Goal: Transaction & Acquisition: Purchase product/service

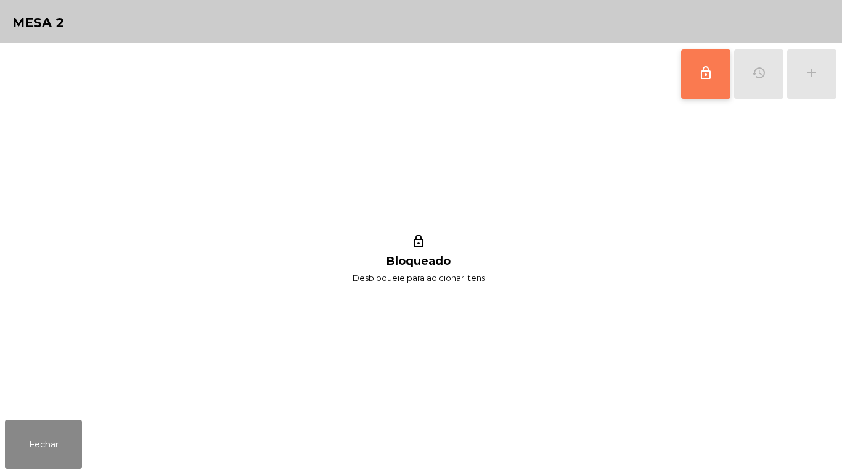
click at [703, 78] on span "lock_outline" at bounding box center [706, 72] width 15 height 15
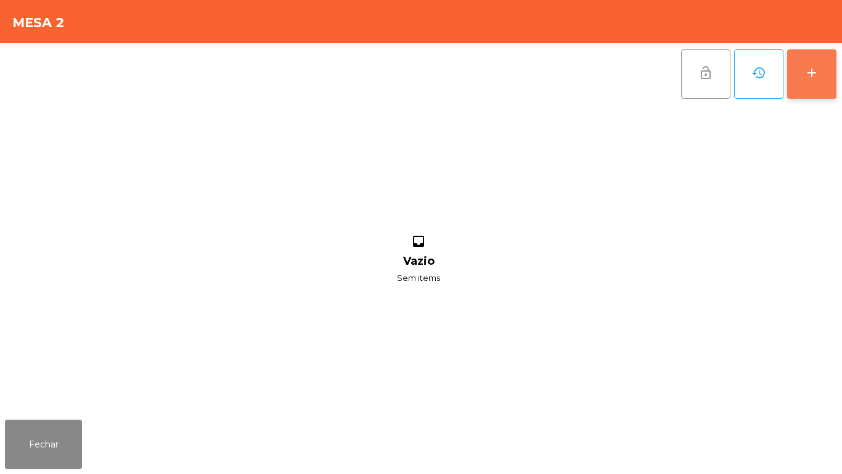
click at [816, 80] on div "add" at bounding box center [812, 72] width 15 height 15
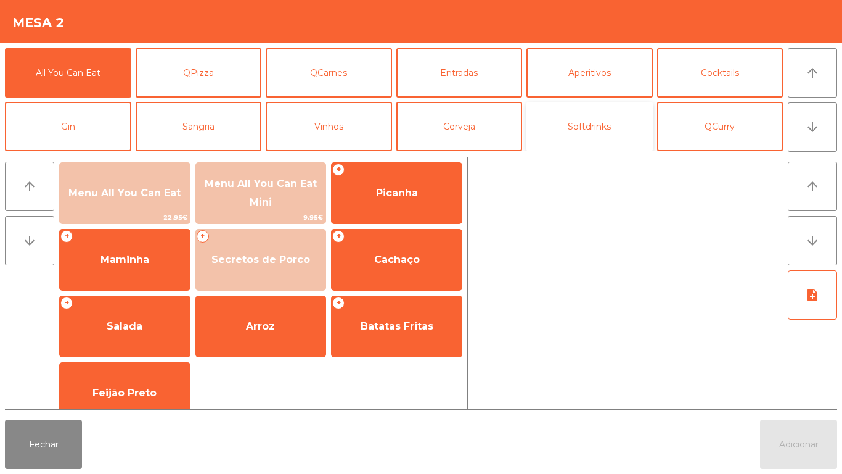
click at [601, 121] on button "Softdrinks" at bounding box center [590, 126] width 126 height 49
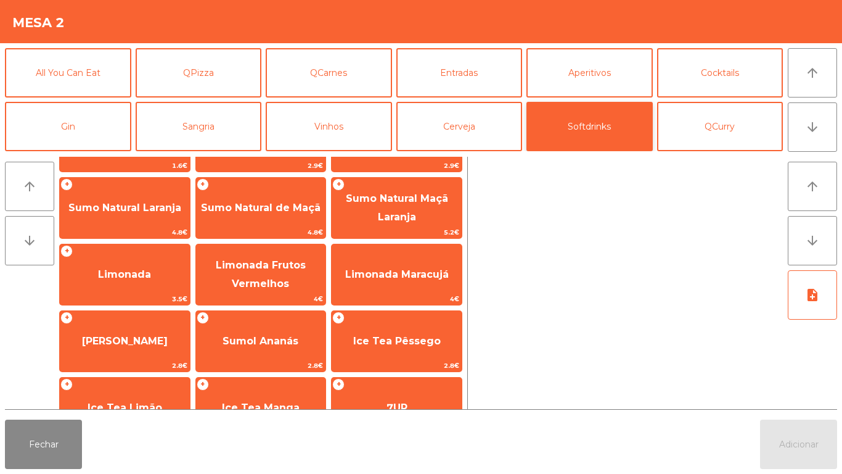
scroll to position [55, 0]
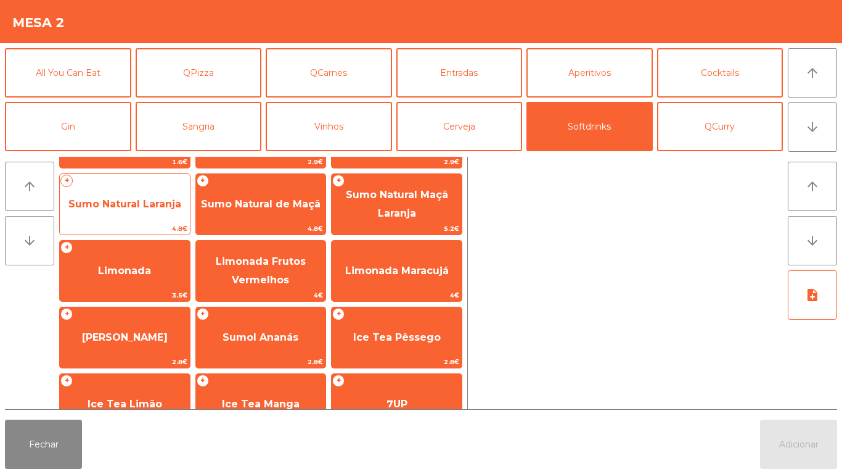
click at [151, 203] on span "Sumo Natural Laranja" at bounding box center [124, 204] width 113 height 12
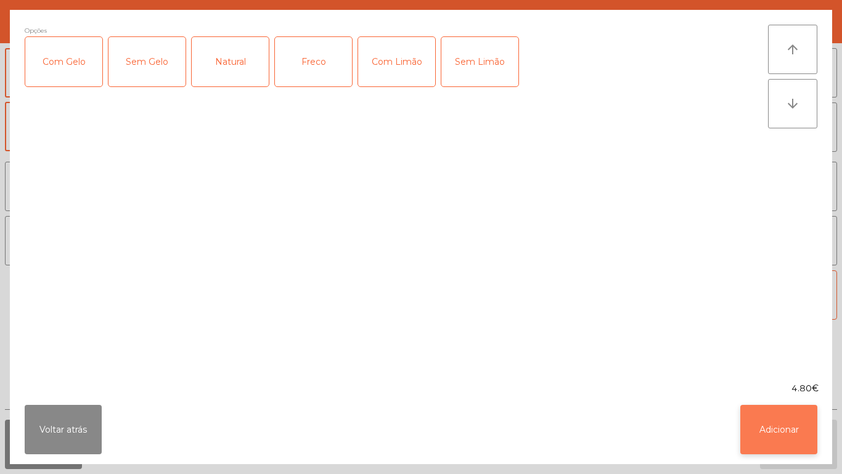
click at [764, 431] on button "Adicionar" at bounding box center [778, 428] width 77 height 49
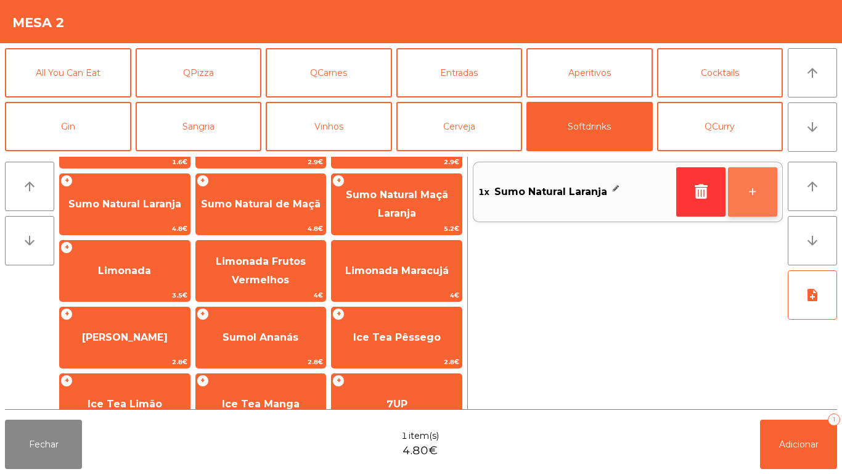
click at [748, 190] on button "+" at bounding box center [752, 191] width 49 height 49
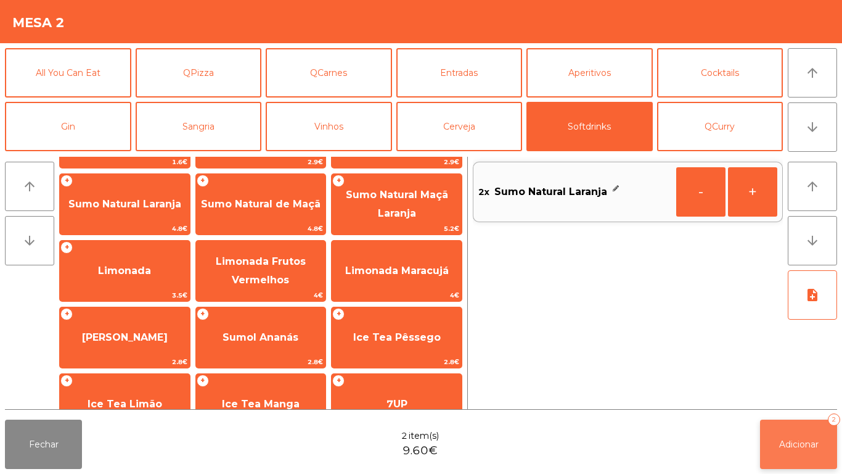
click at [797, 437] on button "Adicionar 2" at bounding box center [798, 443] width 77 height 49
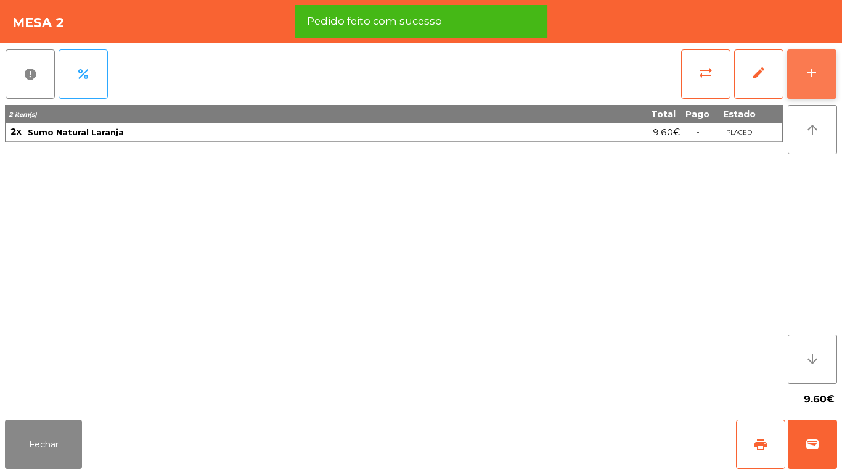
click at [806, 83] on button "add" at bounding box center [811, 73] width 49 height 49
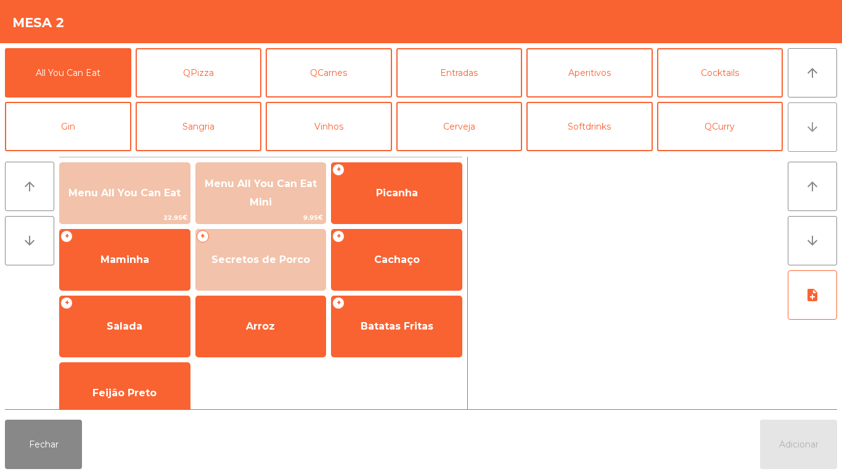
click at [806, 139] on button "arrow_downward" at bounding box center [812, 126] width 49 height 49
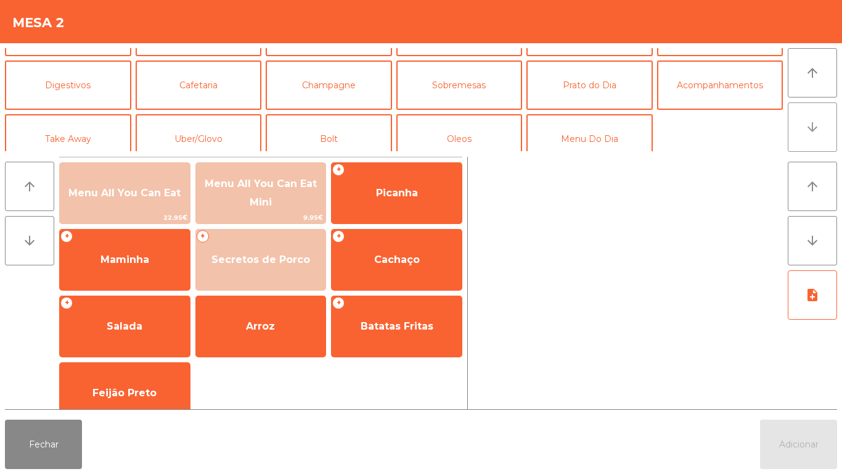
scroll to position [107, 0]
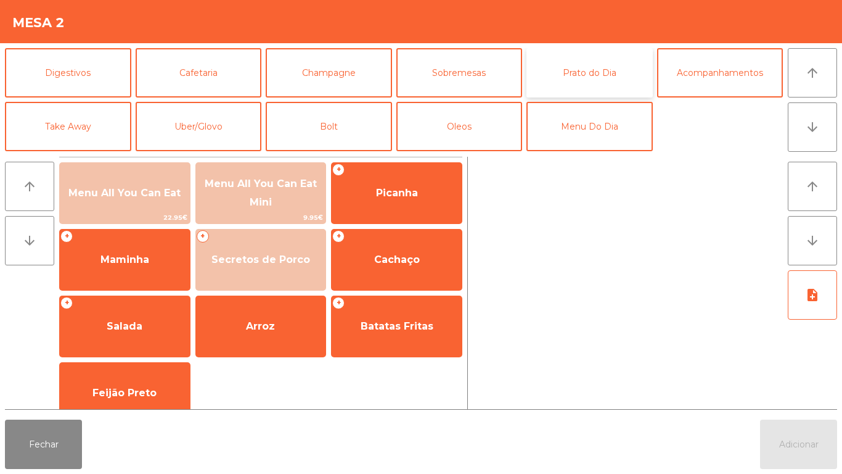
click at [598, 78] on button "Prato do Dia" at bounding box center [590, 72] width 126 height 49
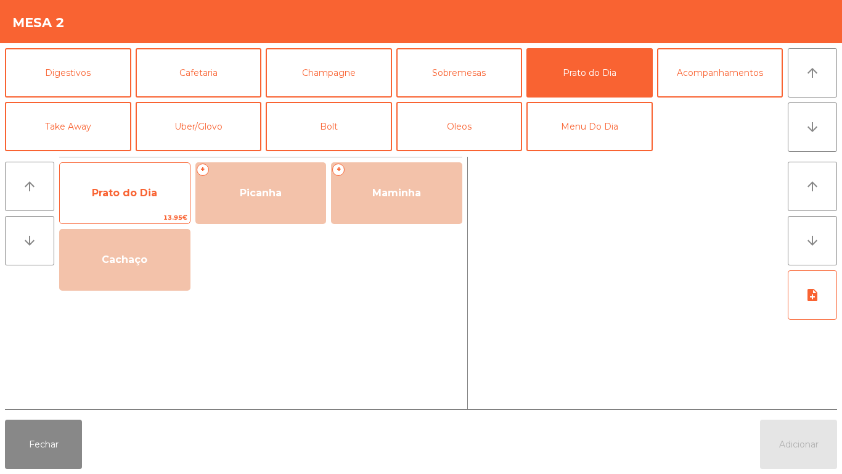
click at [132, 192] on span "Prato do Dia" at bounding box center [124, 193] width 65 height 12
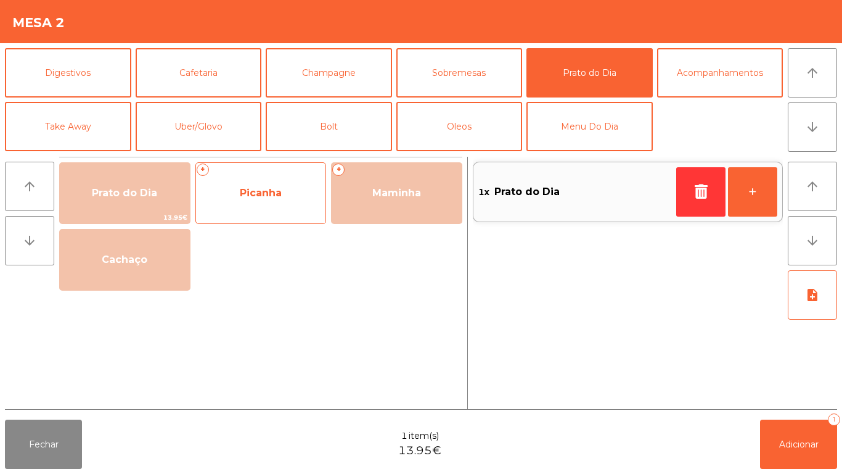
click at [276, 192] on span "Picanha" at bounding box center [261, 193] width 42 height 12
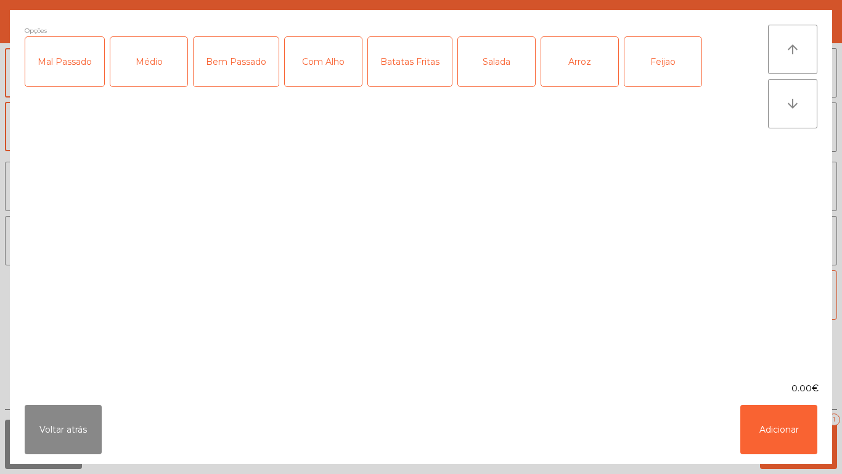
click at [76, 57] on div "Mal Passado" at bounding box center [64, 61] width 79 height 49
click at [327, 64] on div "Com Alho" at bounding box center [323, 61] width 77 height 49
click at [411, 64] on div "Batatas Fritas" at bounding box center [410, 61] width 84 height 49
click at [577, 59] on div "Arroz" at bounding box center [579, 61] width 77 height 49
click at [649, 60] on div "Feijao" at bounding box center [663, 61] width 77 height 49
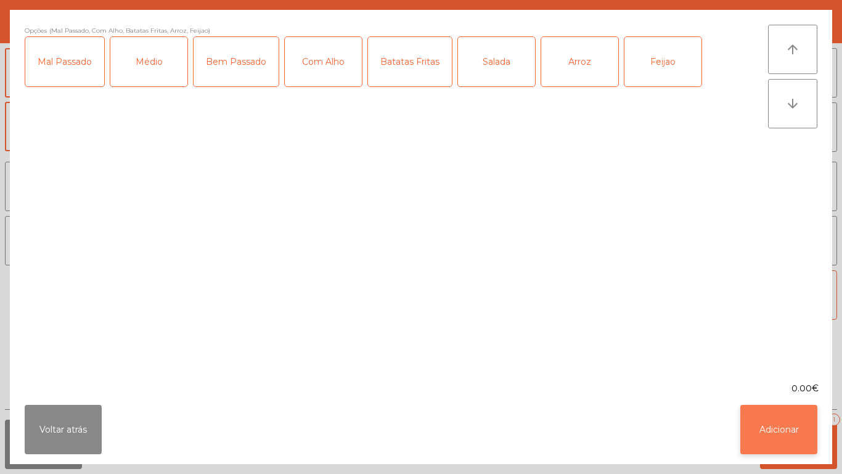
click at [773, 428] on button "Adicionar" at bounding box center [778, 428] width 77 height 49
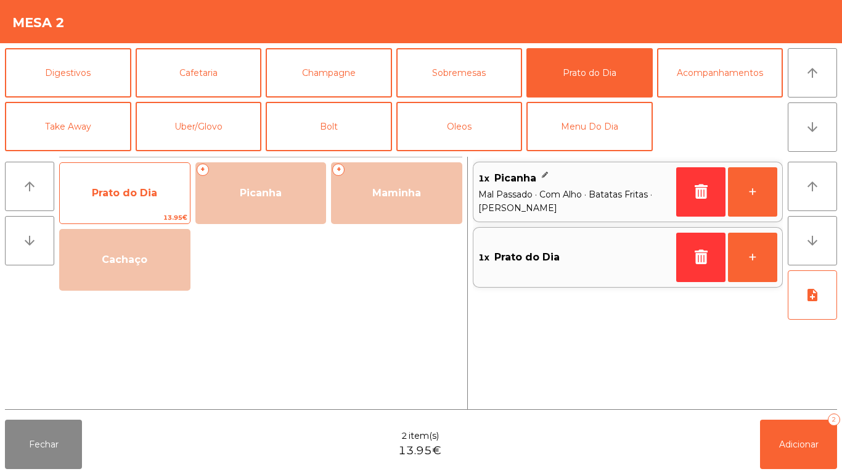
click at [139, 200] on span "Prato do Dia" at bounding box center [125, 192] width 130 height 33
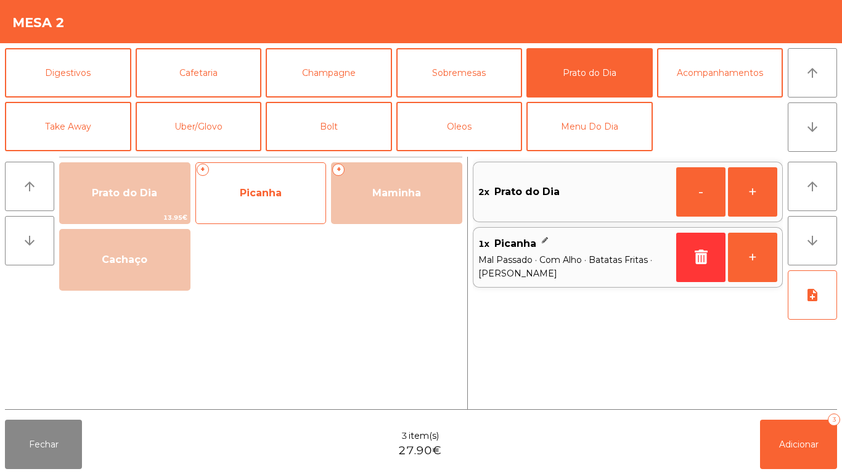
click at [257, 192] on span "Picanha" at bounding box center [261, 193] width 42 height 12
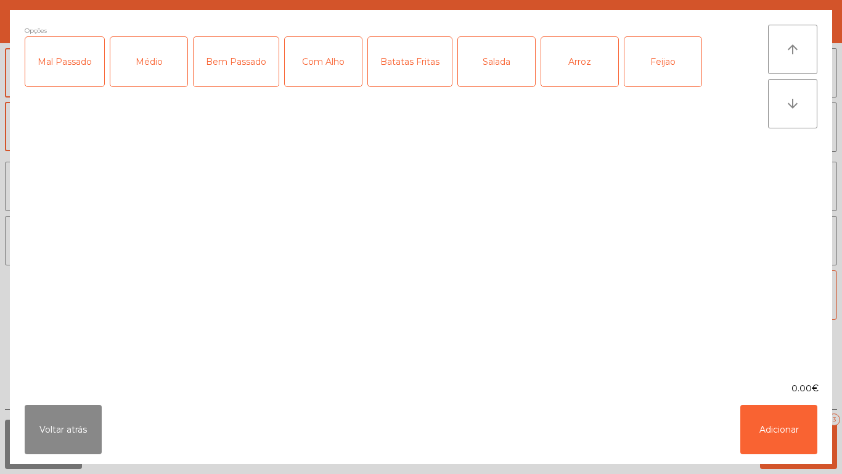
click at [157, 68] on div "Médio" at bounding box center [148, 61] width 77 height 49
click at [334, 73] on div "Com Alho" at bounding box center [323, 61] width 77 height 49
click at [420, 71] on div "Batatas Fritas" at bounding box center [410, 61] width 84 height 49
click at [580, 69] on div "Arroz" at bounding box center [579, 61] width 77 height 49
click at [662, 67] on div "Feijao" at bounding box center [663, 61] width 77 height 49
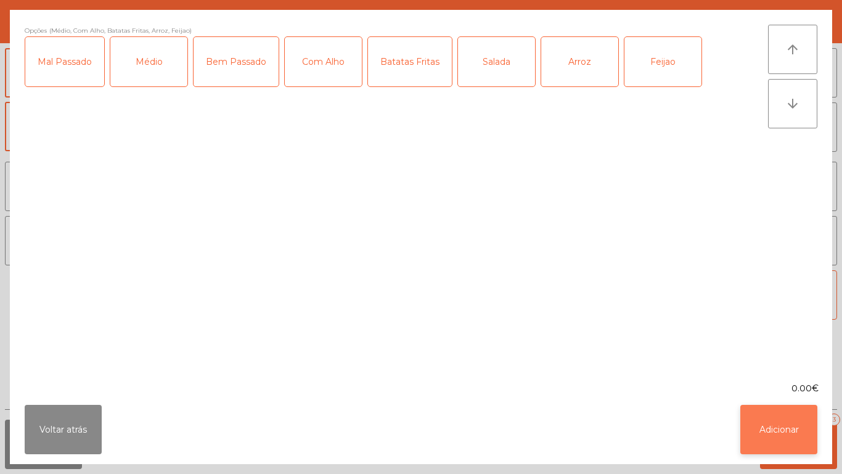
click at [775, 423] on button "Adicionar" at bounding box center [778, 428] width 77 height 49
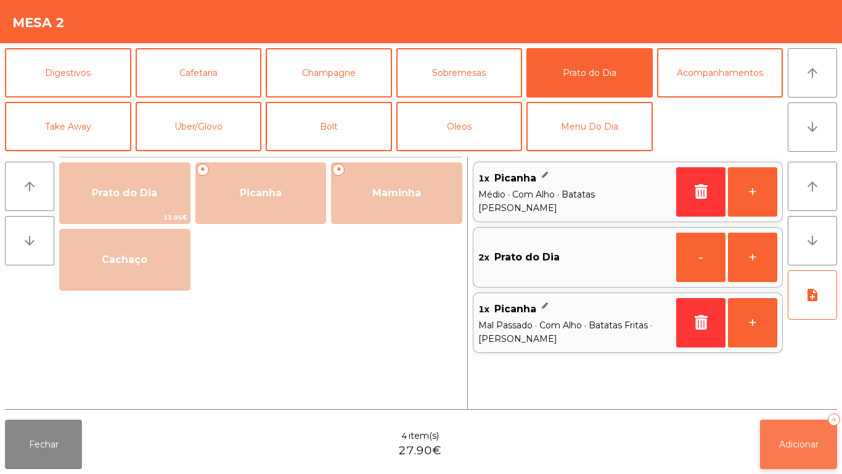
click at [800, 437] on button "Adicionar 4" at bounding box center [798, 443] width 77 height 49
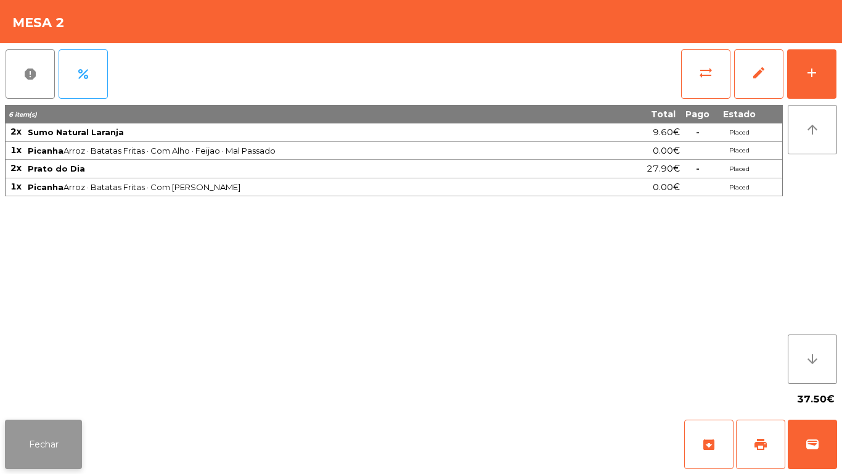
click at [51, 424] on button "Fechar" at bounding box center [43, 443] width 77 height 49
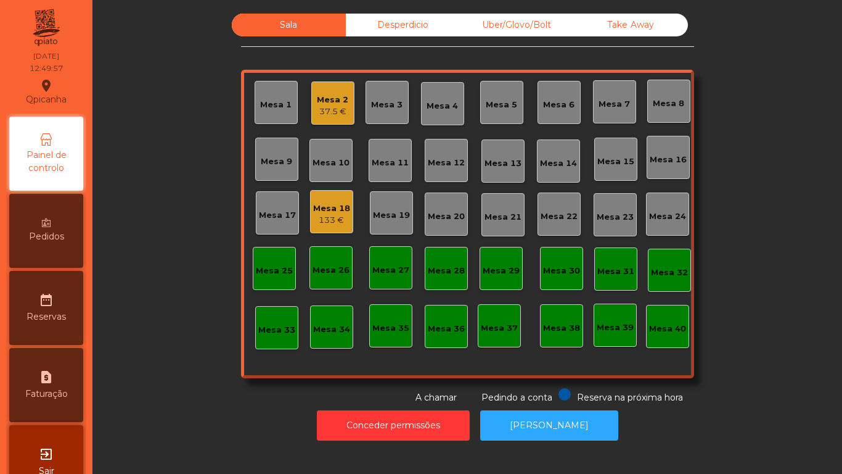
click at [327, 109] on div "37.5 €" at bounding box center [332, 111] width 31 height 12
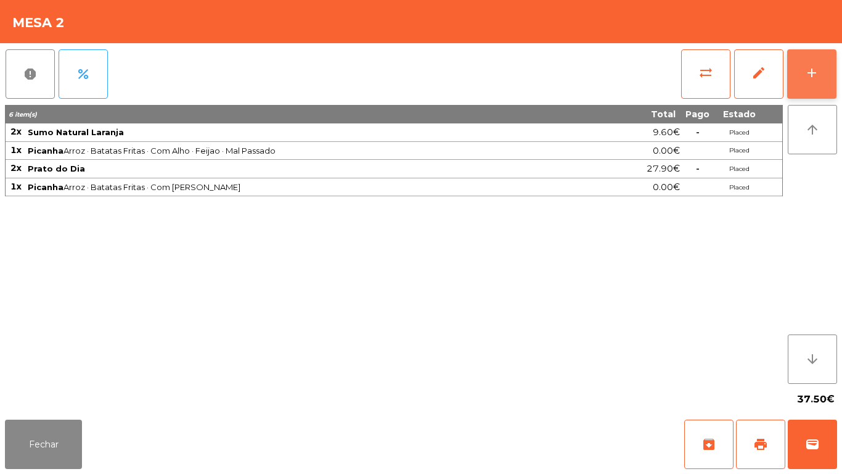
click at [810, 80] on button "add" at bounding box center [811, 73] width 49 height 49
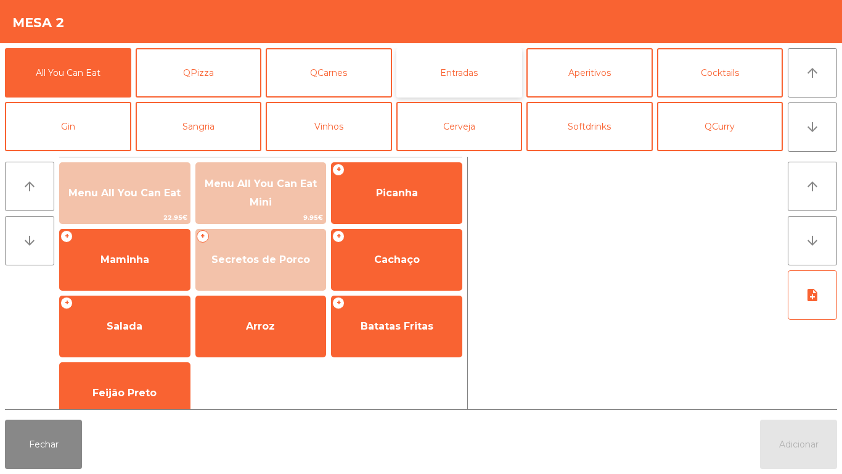
click at [468, 73] on button "Entradas" at bounding box center [459, 72] width 126 height 49
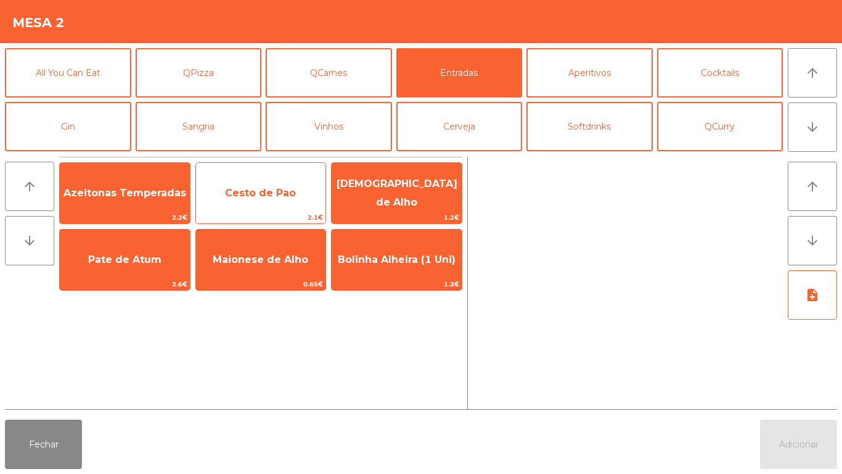
click at [268, 195] on span "Cesto de Pao" at bounding box center [260, 193] width 71 height 12
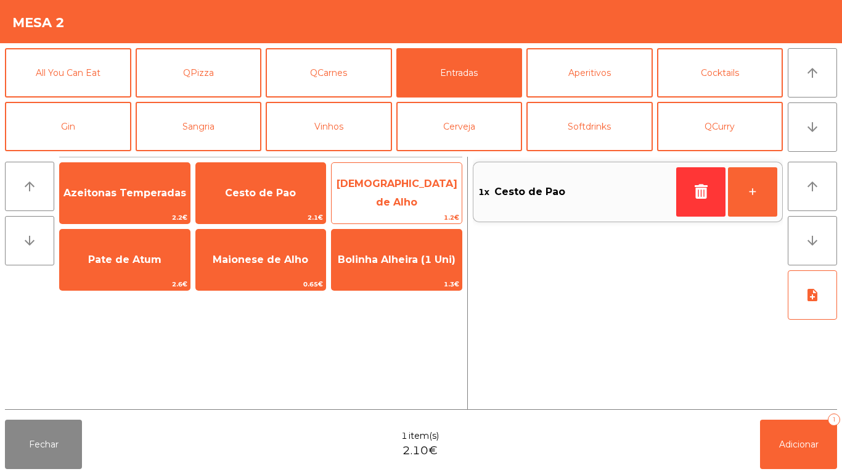
click at [387, 199] on span "[DEMOGRAPHIC_DATA] de Alho" at bounding box center [397, 193] width 130 height 52
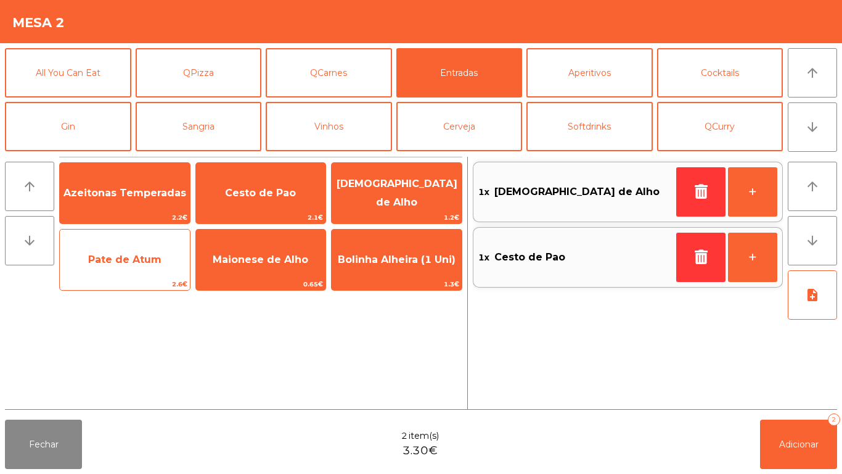
click at [144, 258] on span "Pate de Atum" at bounding box center [124, 259] width 73 height 12
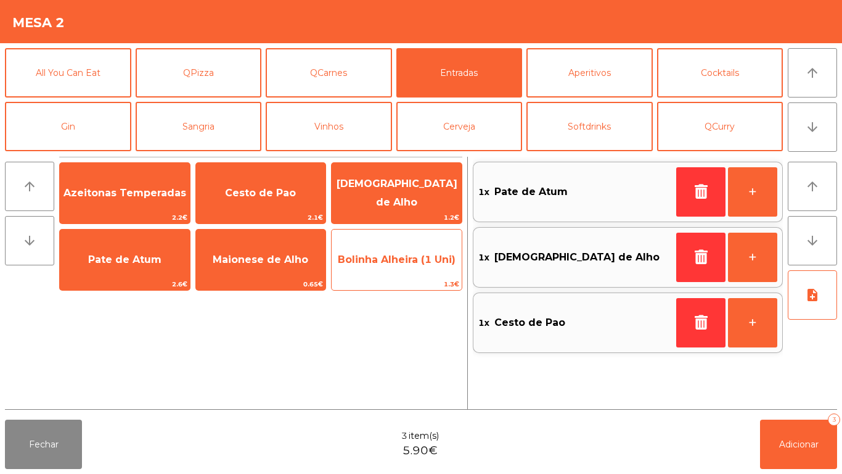
click at [379, 261] on span "Bolinha Alheira (1 Uni)" at bounding box center [397, 259] width 118 height 12
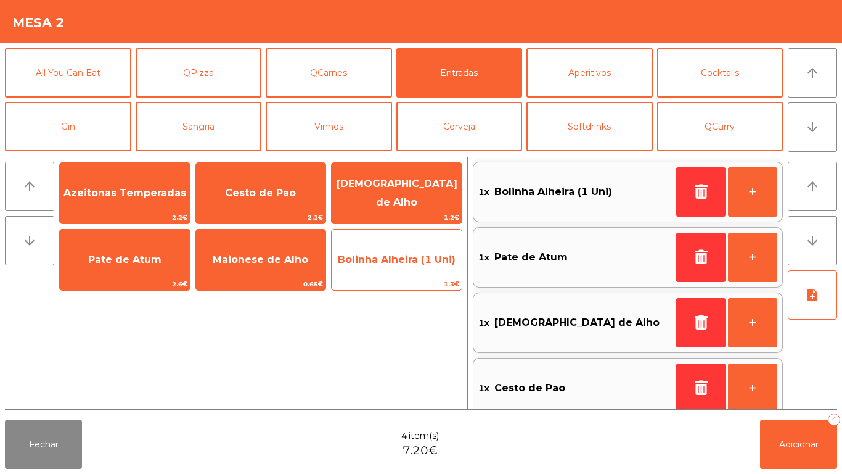
click at [382, 255] on span "Bolinha Alheira (1 Uni)" at bounding box center [397, 259] width 118 height 12
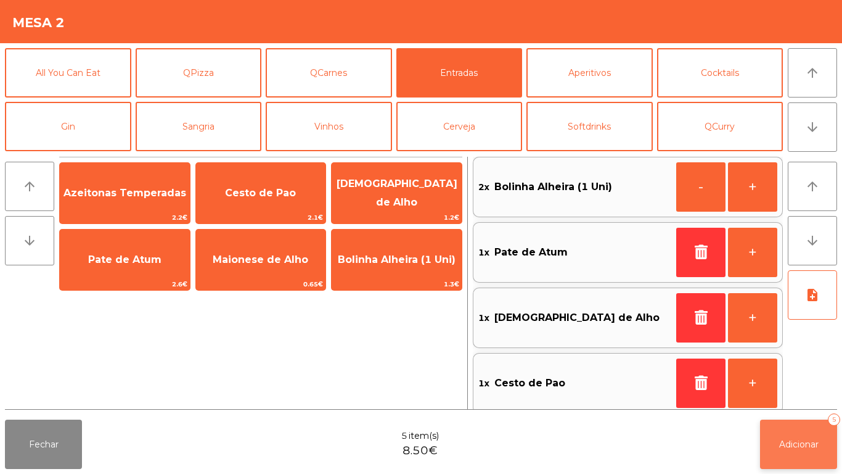
click at [794, 443] on span "Adicionar" at bounding box center [798, 443] width 39 height 11
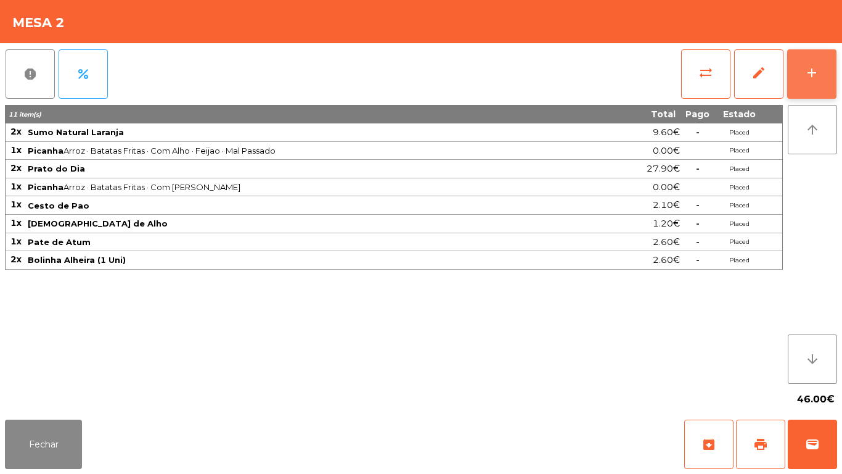
click at [806, 67] on div "add" at bounding box center [812, 72] width 15 height 15
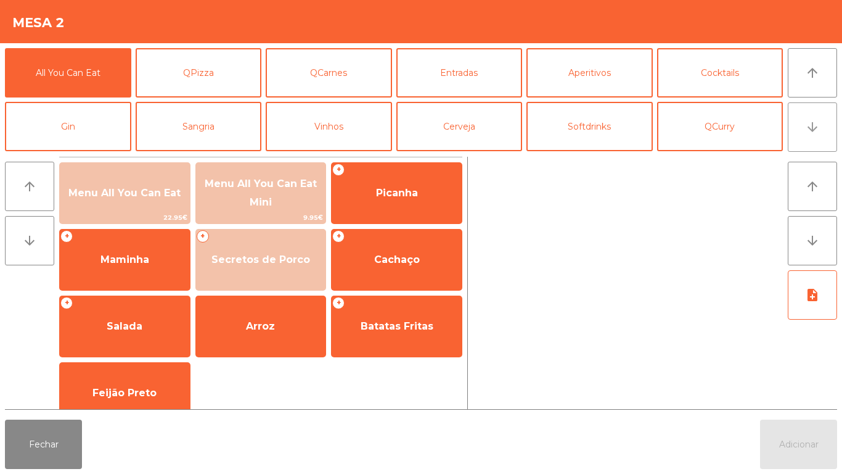
click at [798, 119] on button "arrow_downward" at bounding box center [812, 126] width 49 height 49
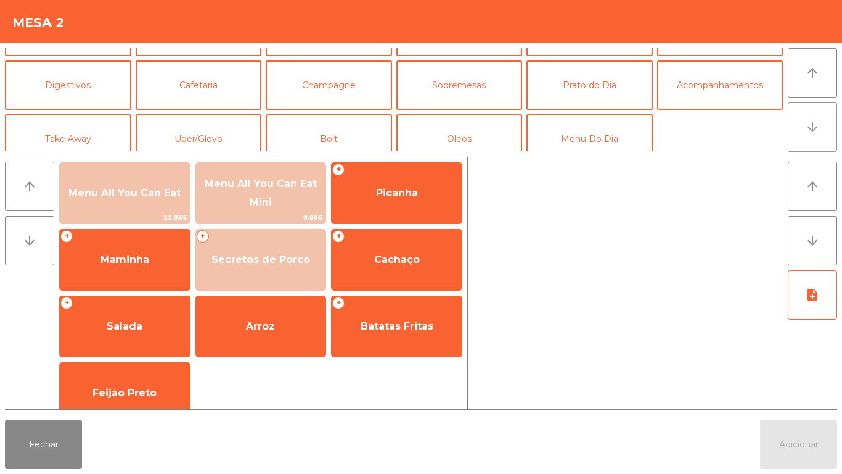
scroll to position [107, 0]
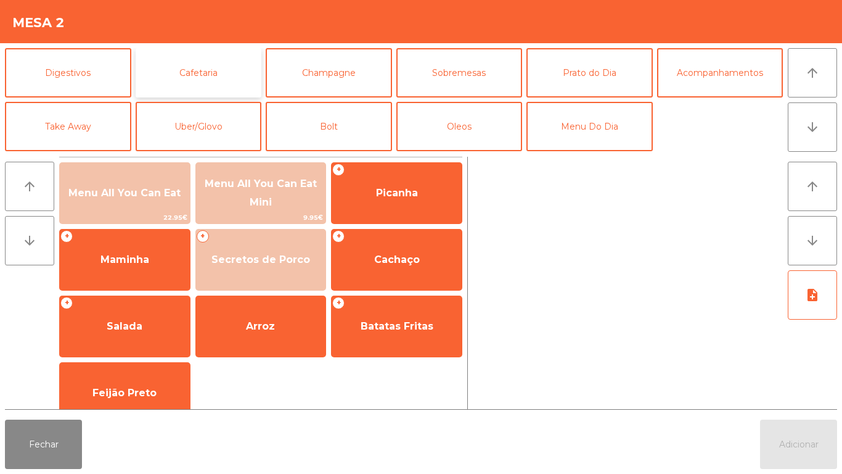
click at [211, 75] on button "Cafetaria" at bounding box center [199, 72] width 126 height 49
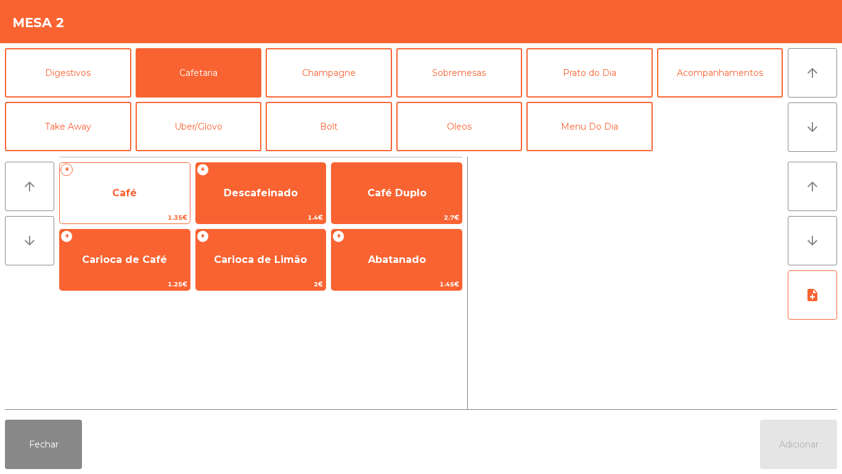
click at [126, 187] on span "Café" at bounding box center [124, 193] width 25 height 12
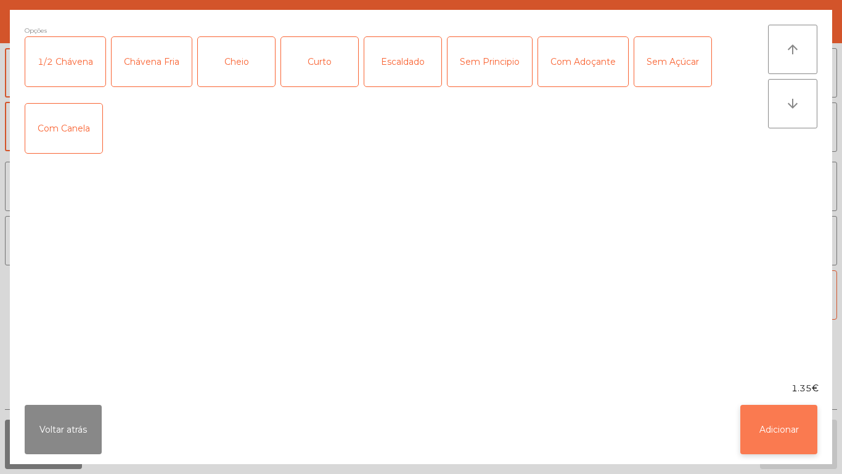
click at [776, 431] on button "Adicionar" at bounding box center [778, 428] width 77 height 49
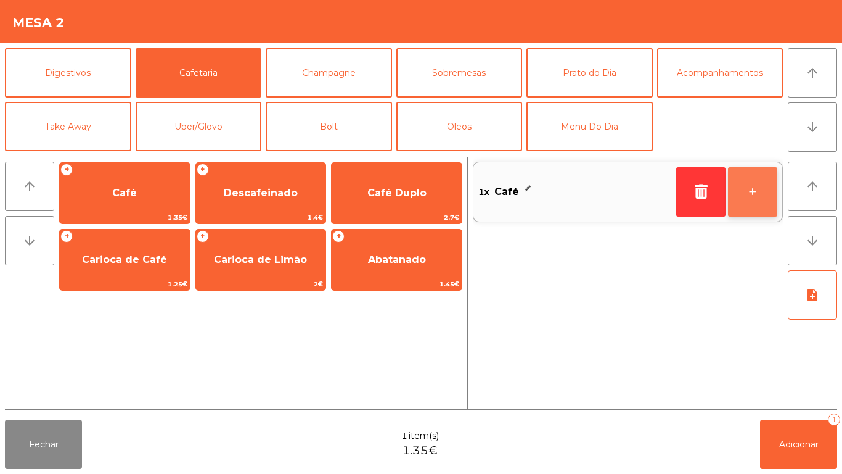
click at [739, 195] on button "+" at bounding box center [752, 191] width 49 height 49
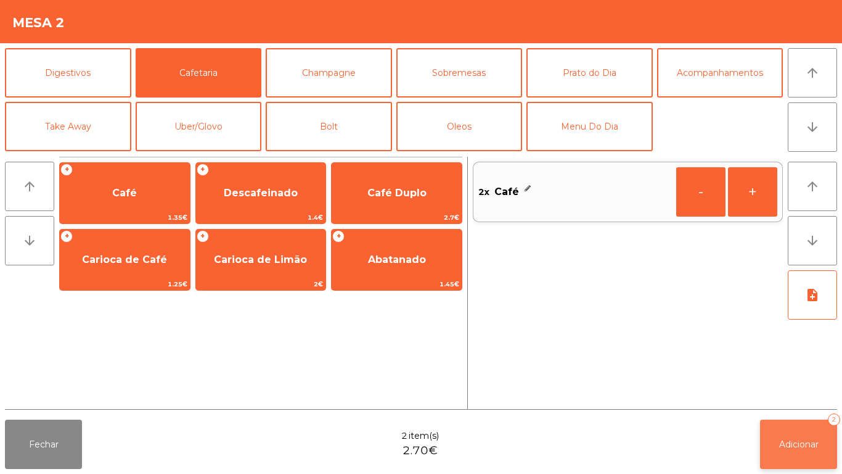
click at [789, 432] on button "Adicionar 2" at bounding box center [798, 443] width 77 height 49
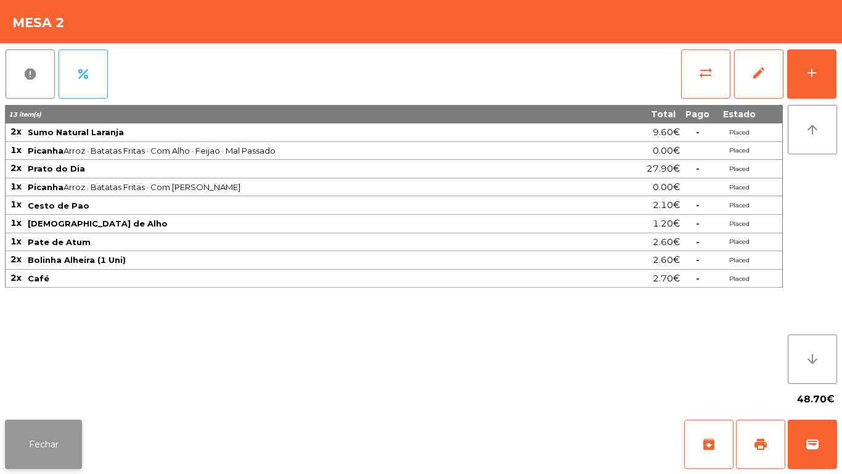
click at [46, 433] on button "Fechar" at bounding box center [43, 443] width 77 height 49
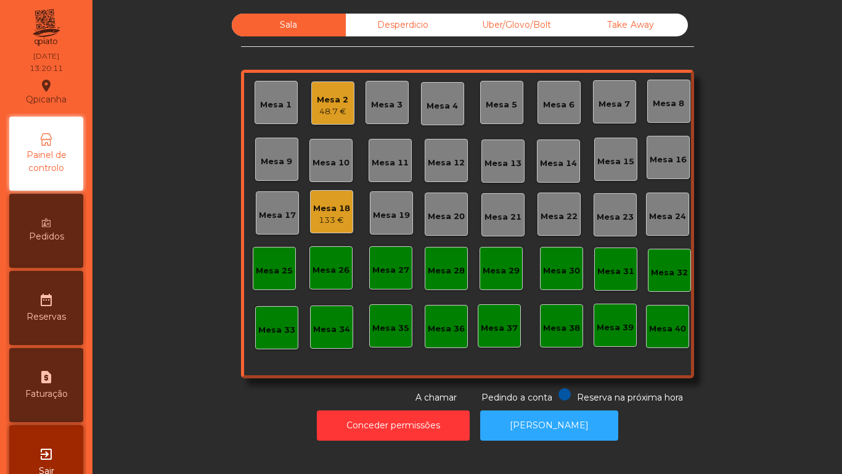
click at [331, 118] on div "Mesa 2 48.7 €" at bounding box center [332, 102] width 43 height 43
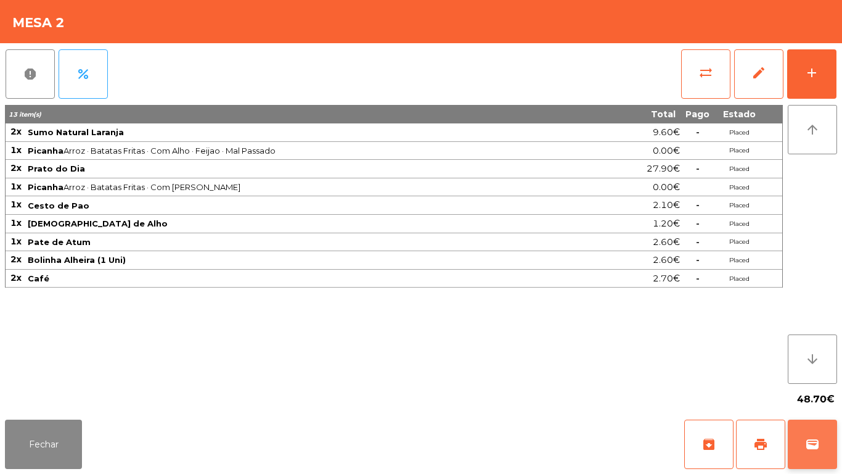
click at [806, 440] on span "wallet" at bounding box center [812, 444] width 15 height 15
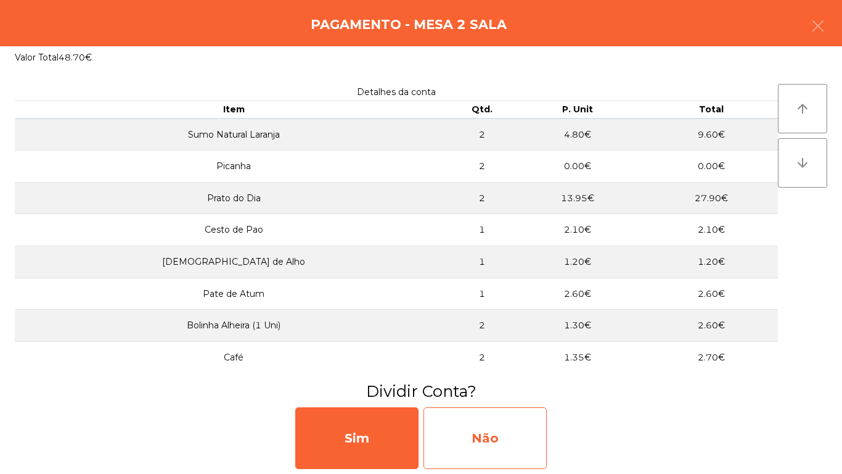
click at [481, 433] on div "Não" at bounding box center [485, 438] width 123 height 62
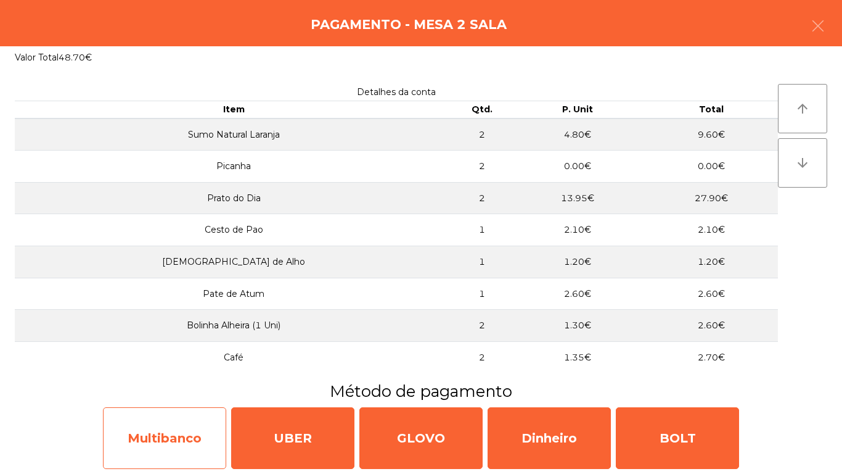
click at [181, 430] on div "Multibanco" at bounding box center [164, 438] width 123 height 62
select select "**"
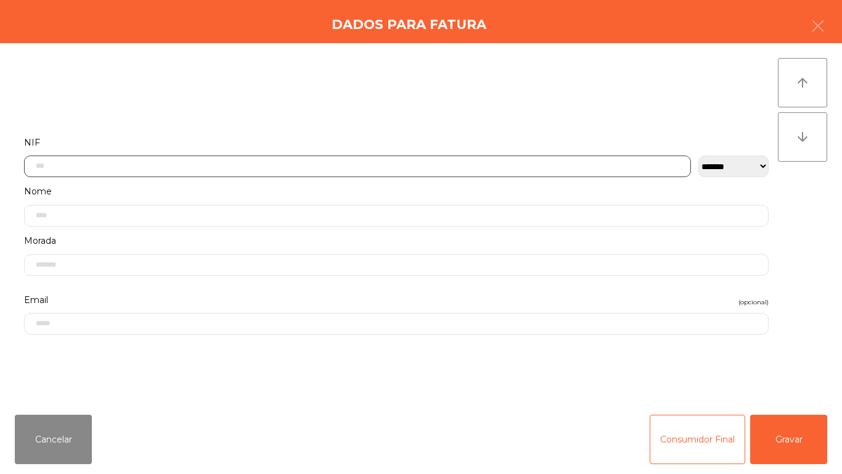
click at [81, 155] on input "text" at bounding box center [357, 166] width 667 height 22
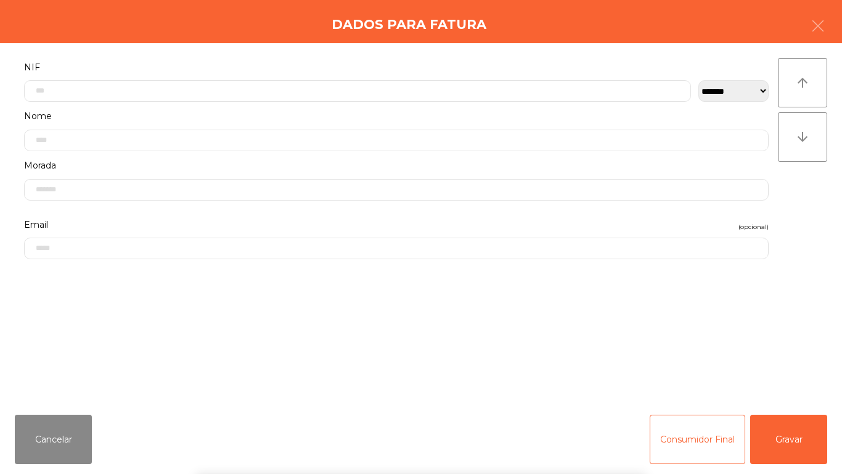
click at [83, 169] on label "Morada" at bounding box center [396, 165] width 745 height 17
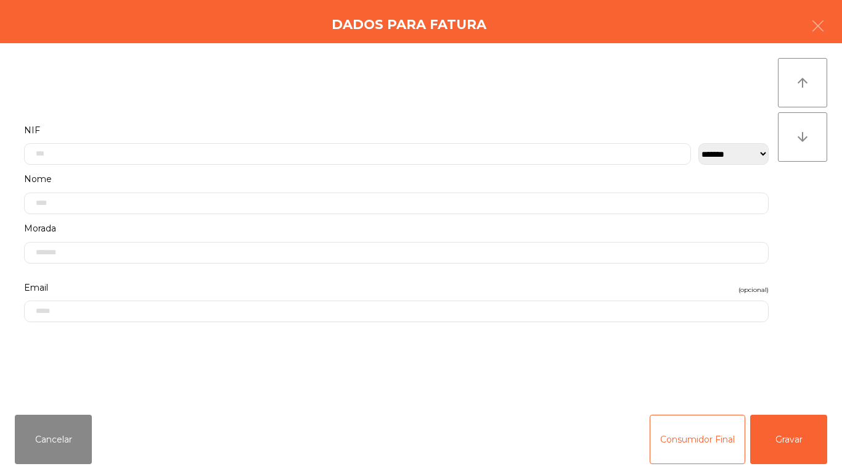
scroll to position [0, 0]
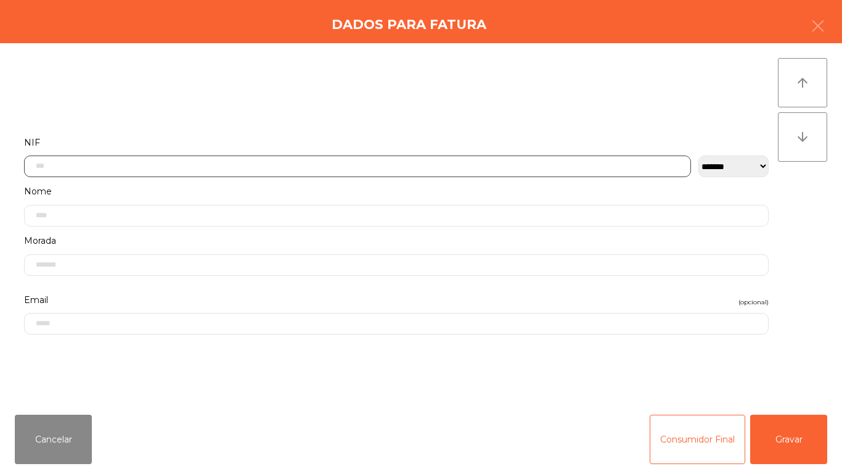
click at [80, 162] on input "text" at bounding box center [357, 166] width 667 height 22
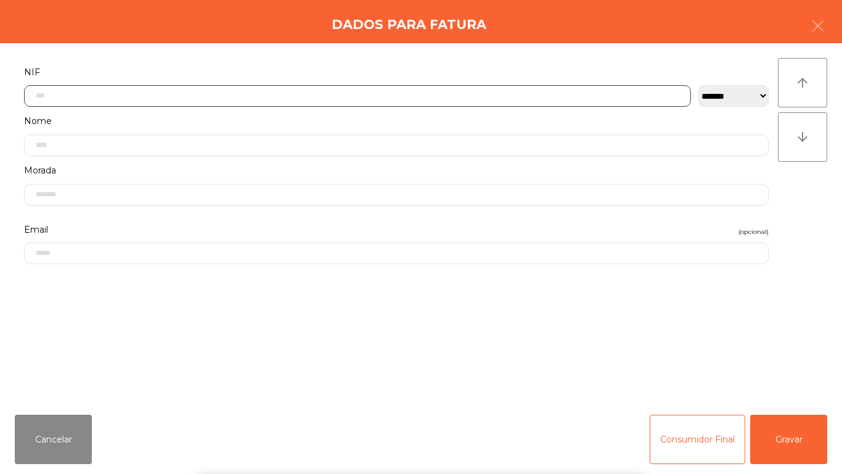
scroll to position [75, 0]
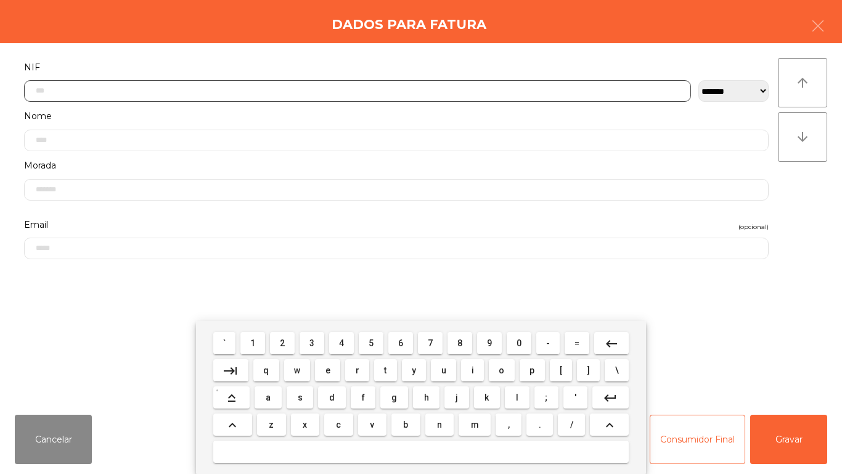
click at [285, 334] on button "2" at bounding box center [282, 343] width 25 height 22
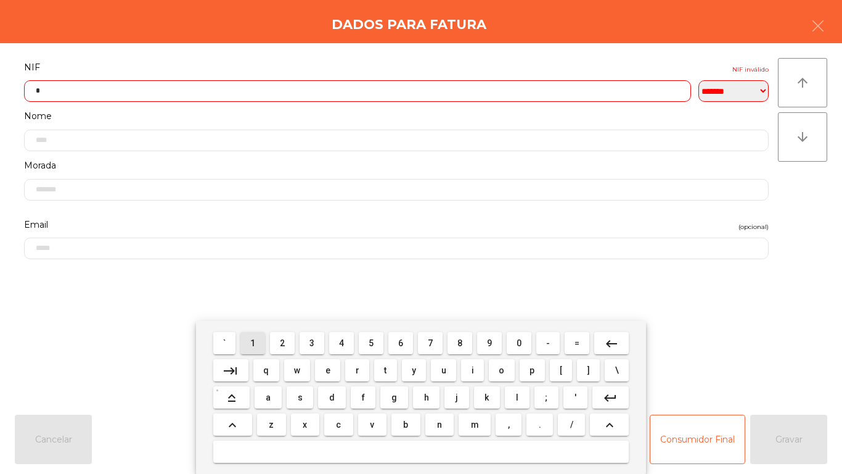
click at [253, 342] on span "1" at bounding box center [252, 343] width 5 height 10
click at [490, 343] on span "9" at bounding box center [489, 343] width 5 height 10
click at [371, 342] on span "5" at bounding box center [371, 343] width 5 height 10
click at [253, 342] on span "1" at bounding box center [252, 343] width 5 height 10
click at [255, 338] on span "1" at bounding box center [252, 343] width 5 height 10
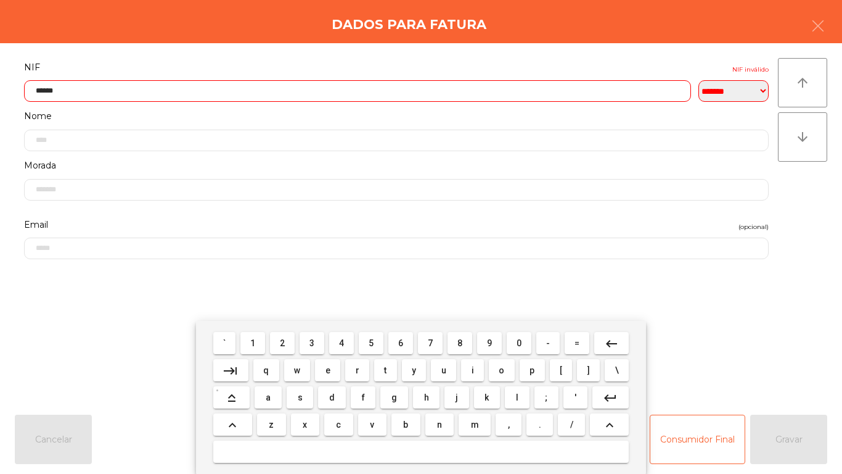
click at [491, 334] on button "9" at bounding box center [489, 343] width 25 height 22
click at [519, 342] on span "0" at bounding box center [519, 343] width 5 height 10
click at [519, 338] on span "0" at bounding box center [519, 343] width 5 height 10
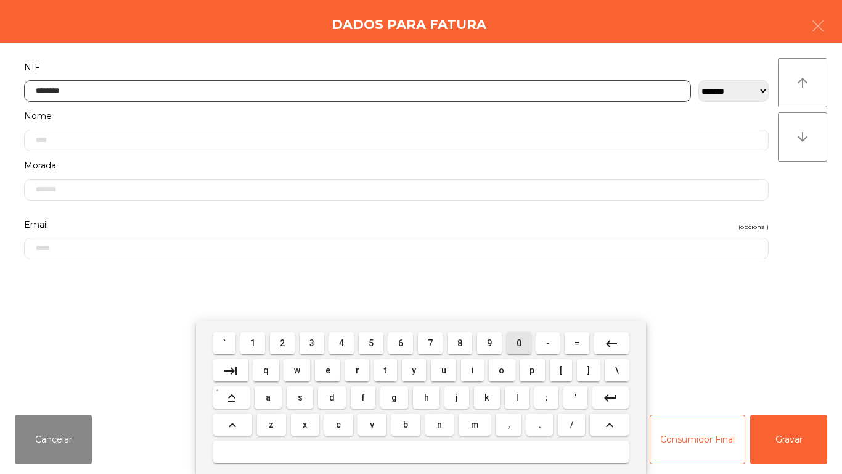
type input "*********"
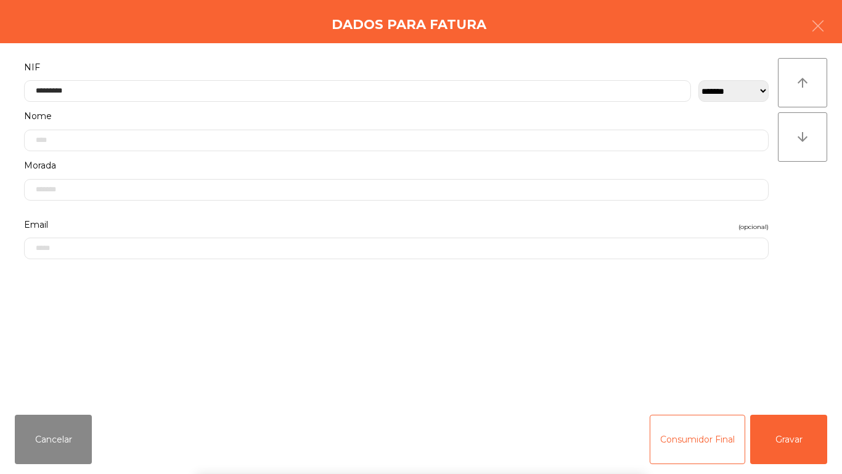
click at [790, 429] on div "` 1 2 3 4 5 6 7 8 9 0 - = keyboard_backspace keyboard_tab q w e r t y u i o p […" at bounding box center [421, 397] width 842 height 153
click at [784, 431] on button "Gravar" at bounding box center [788, 438] width 77 height 49
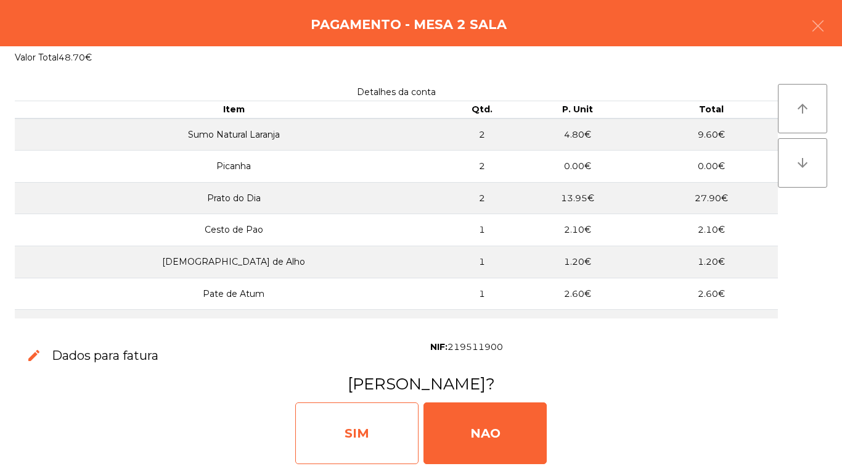
click at [365, 432] on div "SIM" at bounding box center [356, 433] width 123 height 62
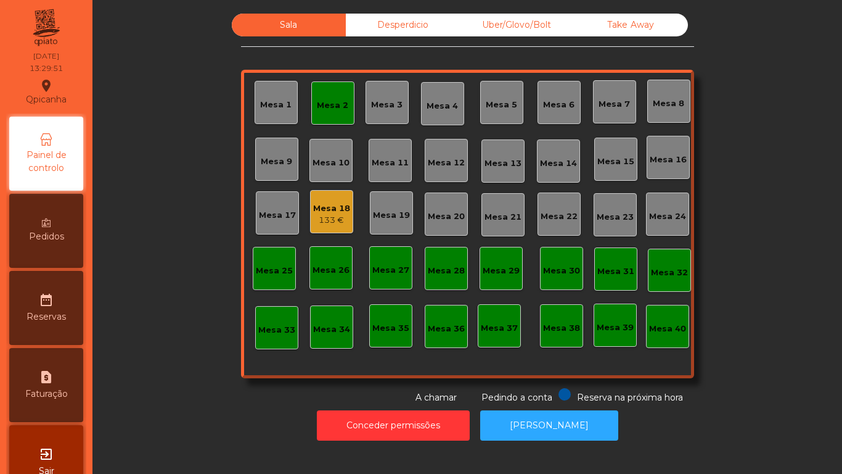
click at [385, 108] on div "Mesa 3" at bounding box center [386, 105] width 31 height 12
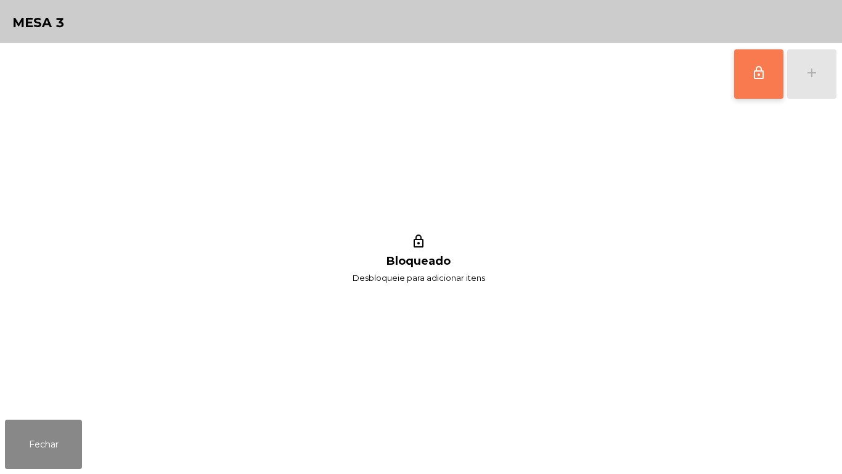
click at [746, 89] on button "lock_outline" at bounding box center [758, 73] width 49 height 49
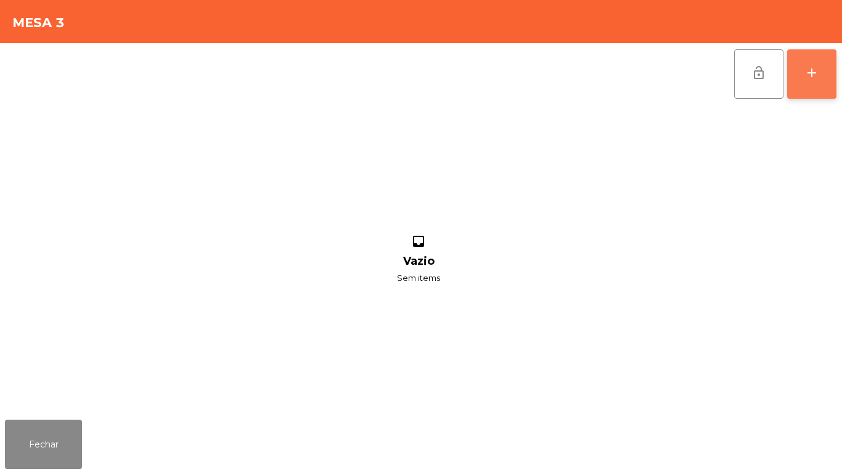
click at [810, 78] on div "add" at bounding box center [812, 72] width 15 height 15
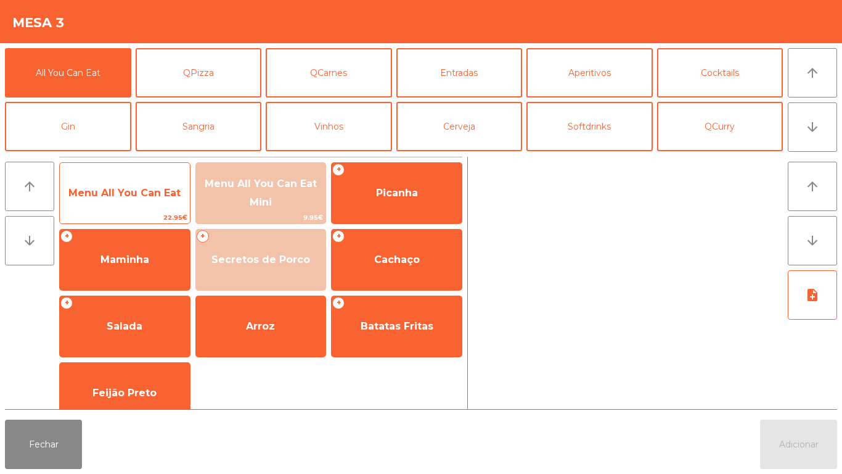
click at [147, 189] on span "Menu All You Can Eat" at bounding box center [124, 193] width 112 height 12
click at [140, 188] on span "Menu All You Can Eat" at bounding box center [124, 193] width 112 height 12
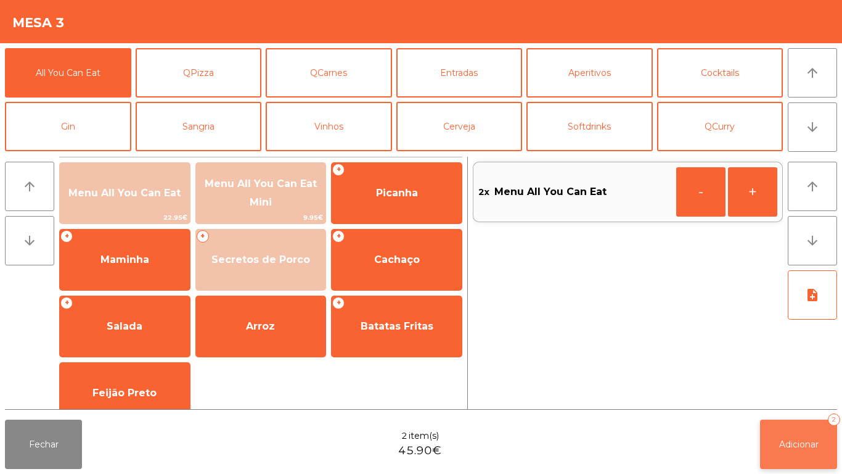
click at [776, 424] on button "Adicionar 2" at bounding box center [798, 443] width 77 height 49
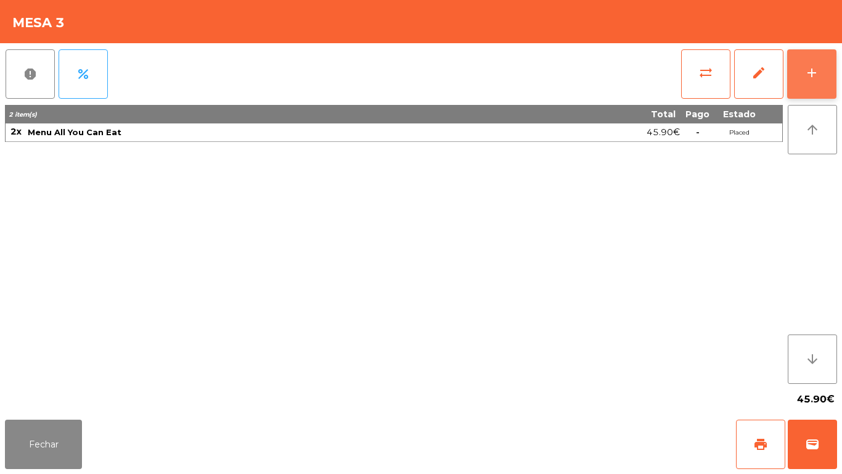
click at [811, 72] on div "add" at bounding box center [812, 72] width 15 height 15
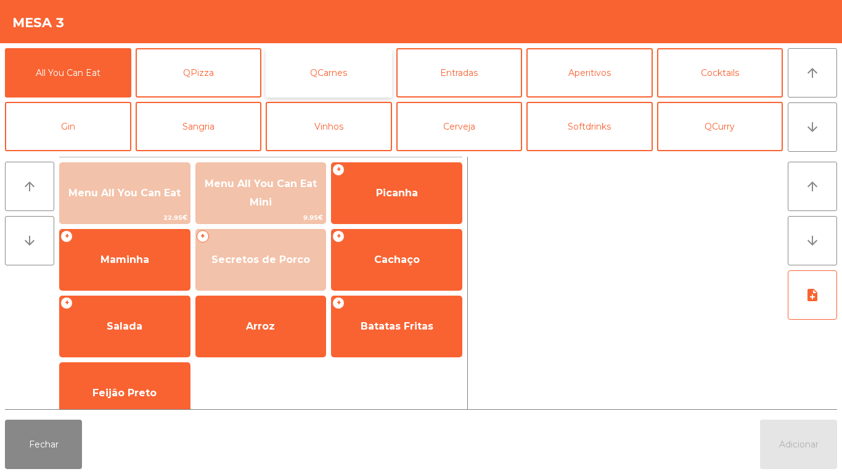
click at [343, 86] on button "QCarnes" at bounding box center [329, 72] width 126 height 49
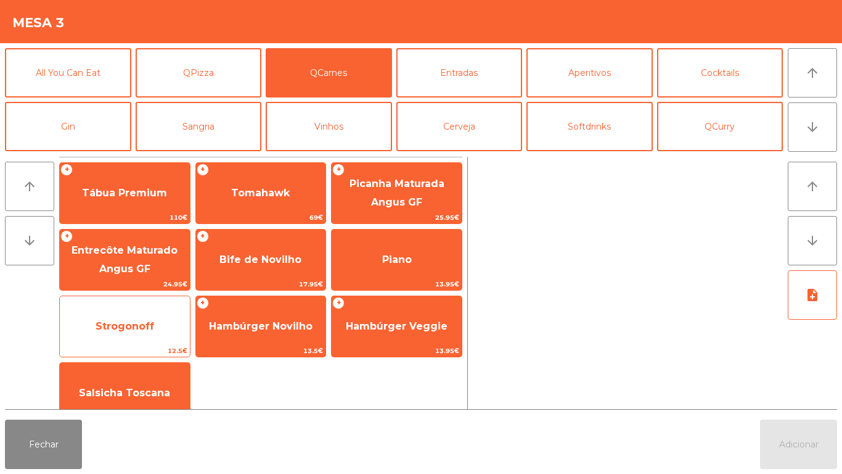
click at [139, 322] on span "Strogonoff" at bounding box center [125, 326] width 59 height 12
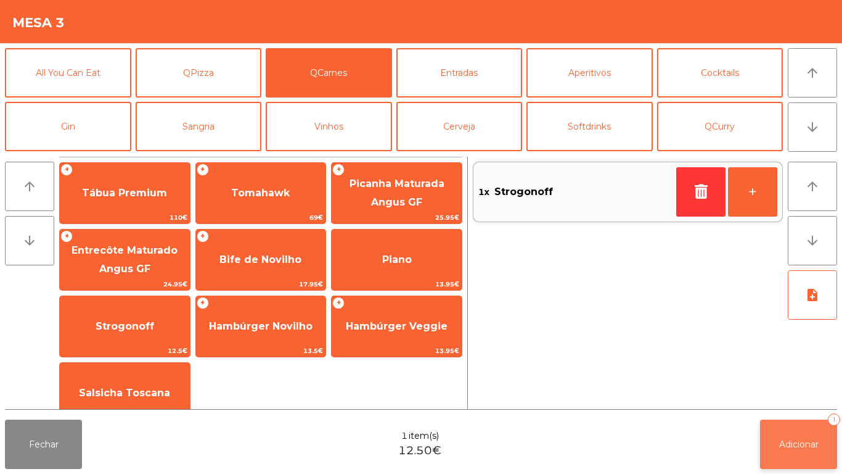
click at [797, 443] on span "Adicionar" at bounding box center [798, 443] width 39 height 11
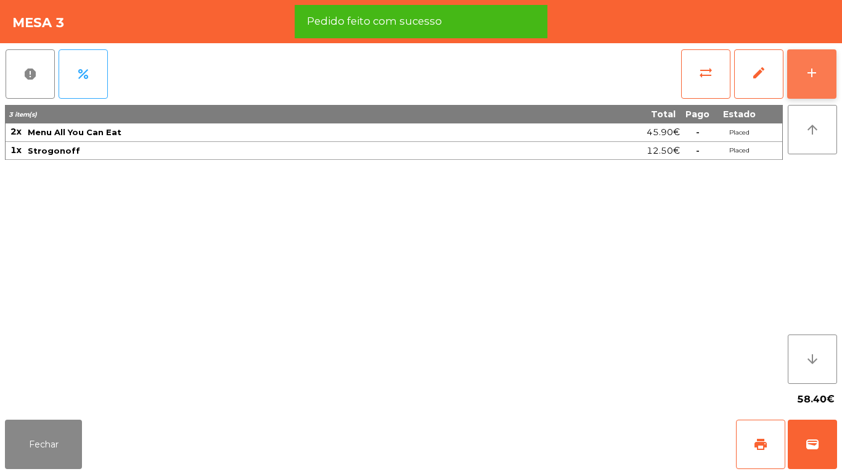
click at [807, 72] on div "add" at bounding box center [812, 72] width 15 height 15
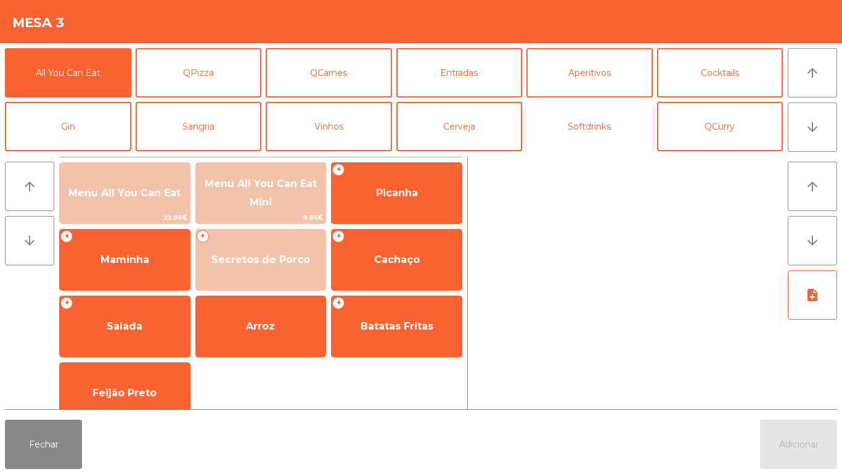
click at [594, 125] on button "Softdrinks" at bounding box center [590, 126] width 126 height 49
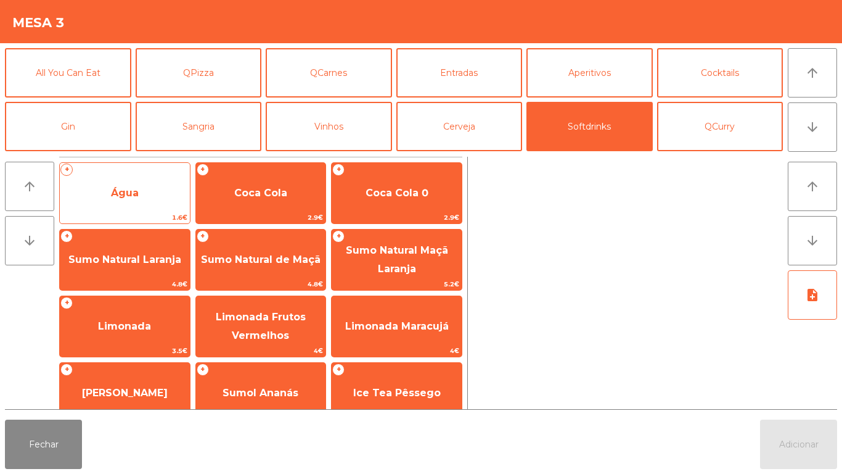
click at [141, 186] on span "Água" at bounding box center [125, 192] width 130 height 33
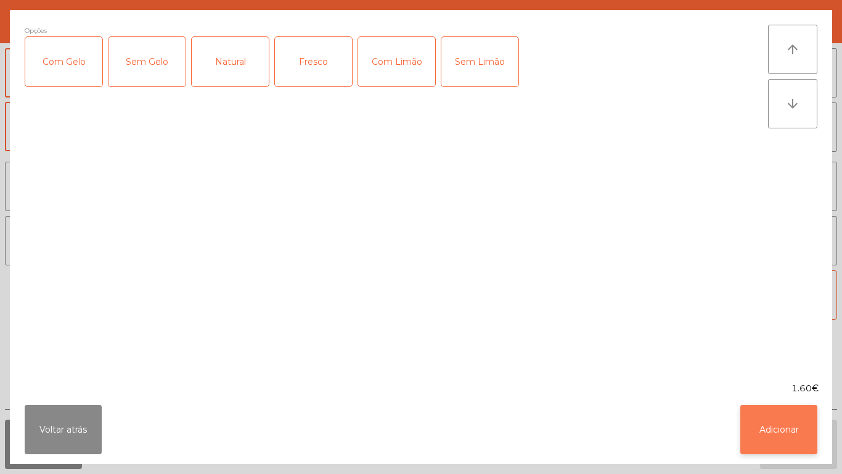
click at [793, 430] on button "Adicionar" at bounding box center [778, 428] width 77 height 49
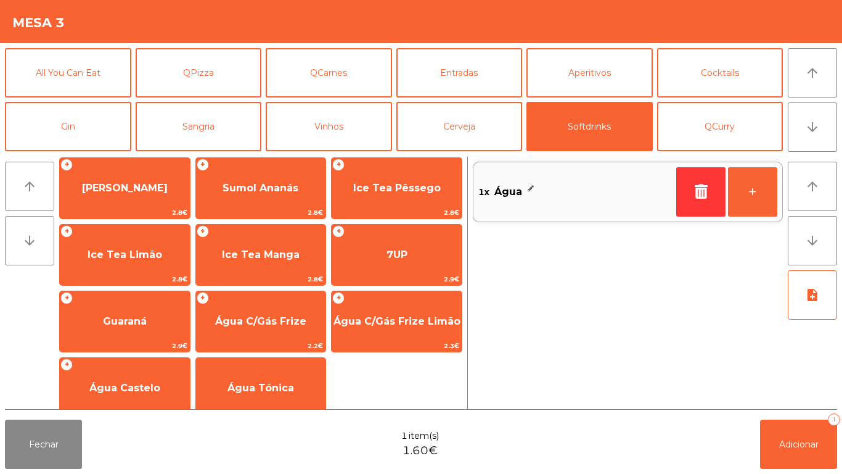
scroll to position [219, 0]
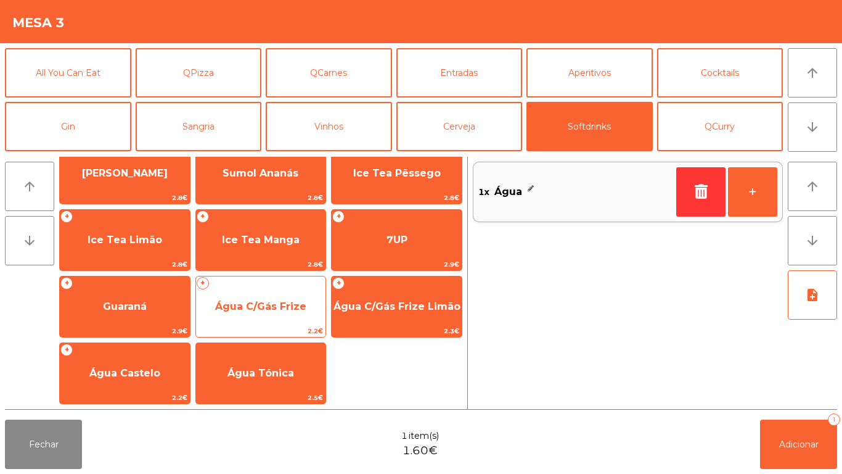
click at [277, 314] on span "Água C/Gás Frize" at bounding box center [261, 306] width 130 height 33
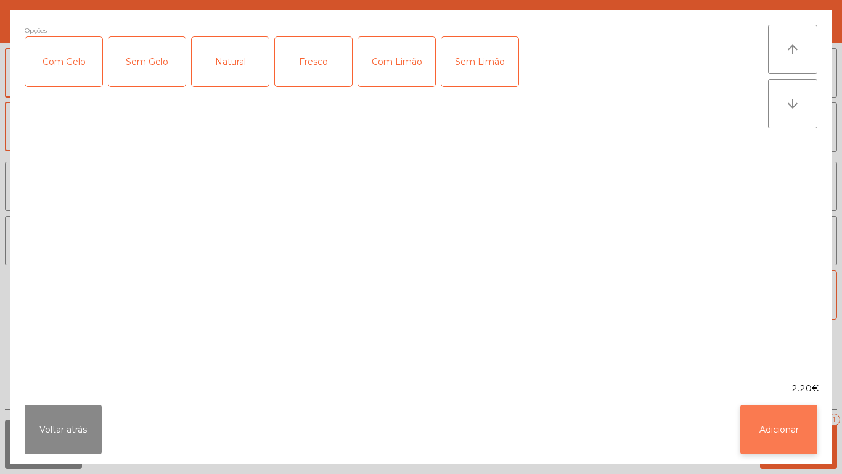
click at [789, 431] on button "Adicionar" at bounding box center [778, 428] width 77 height 49
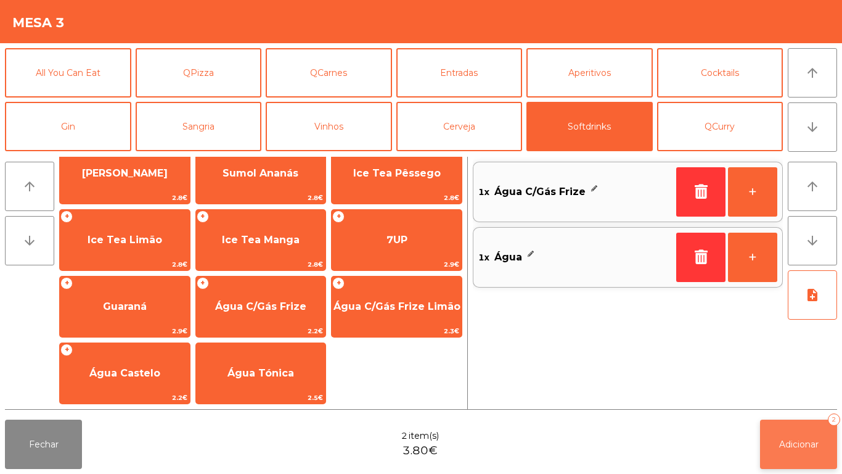
click at [798, 462] on button "Adicionar 2" at bounding box center [798, 443] width 77 height 49
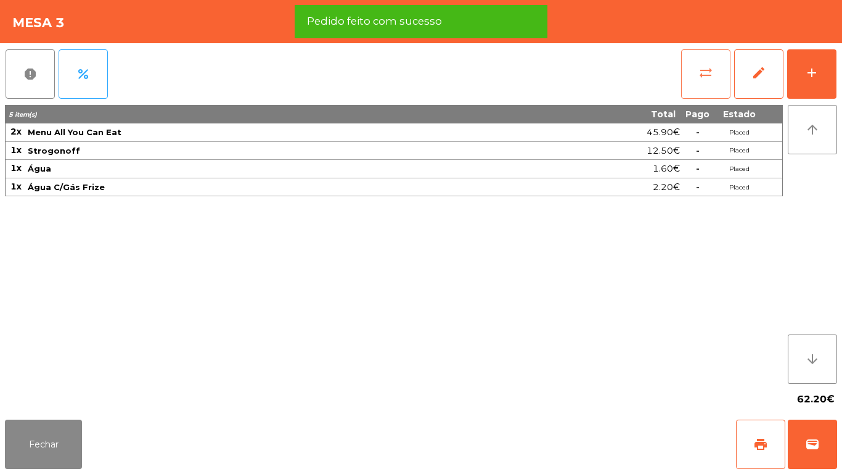
click at [697, 78] on button "sync_alt" at bounding box center [705, 73] width 49 height 49
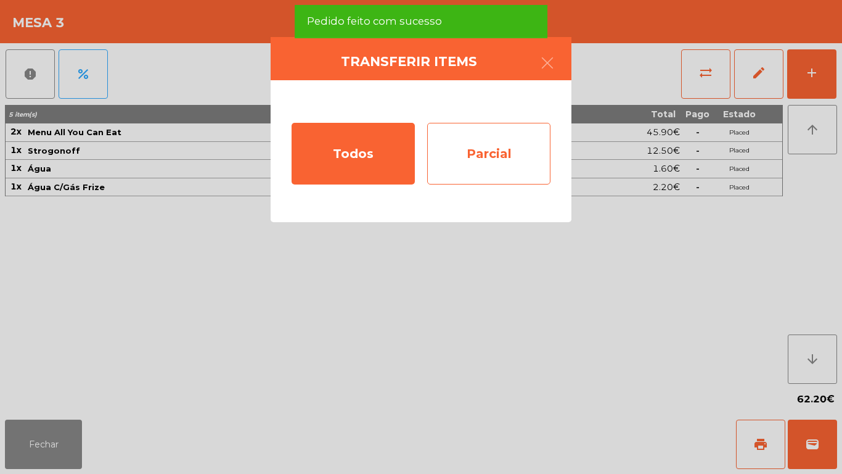
click at [492, 160] on div "Parcial" at bounding box center [488, 154] width 123 height 62
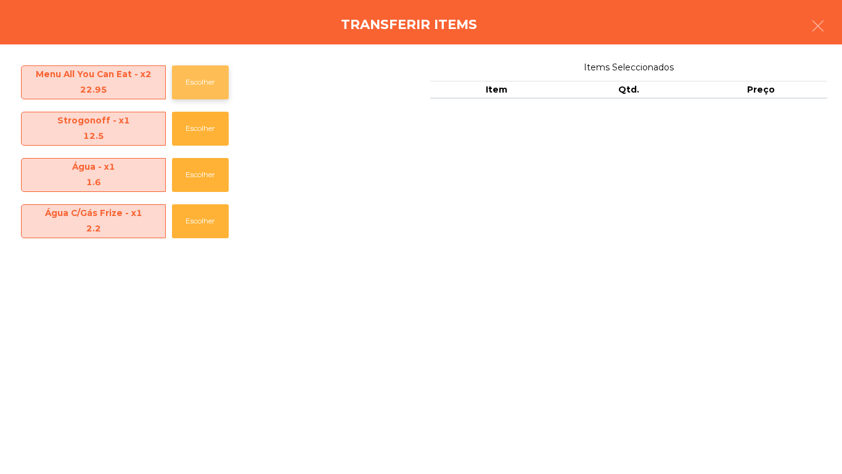
click at [199, 93] on button "Escolher" at bounding box center [200, 82] width 57 height 34
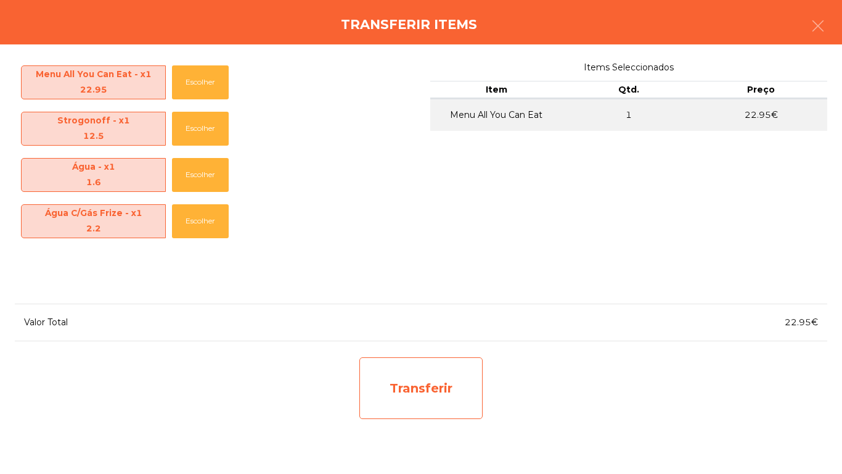
click at [419, 388] on div "Transferir" at bounding box center [420, 388] width 123 height 62
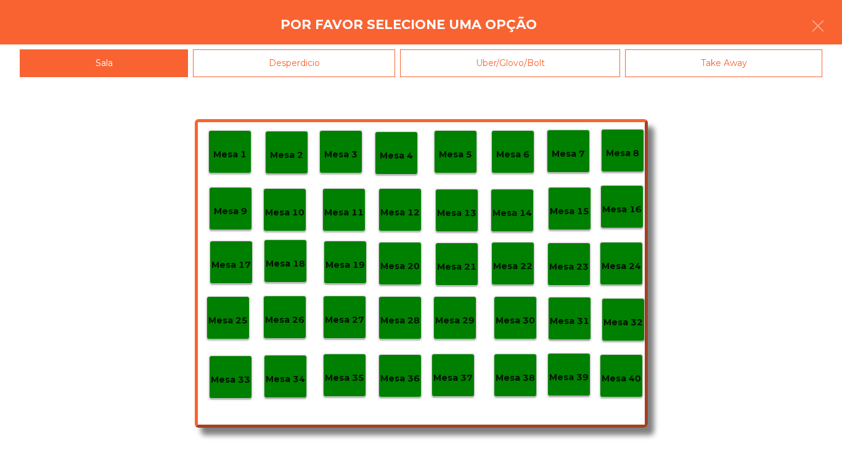
click at [324, 62] on div "Desperdicio" at bounding box center [294, 63] width 202 height 28
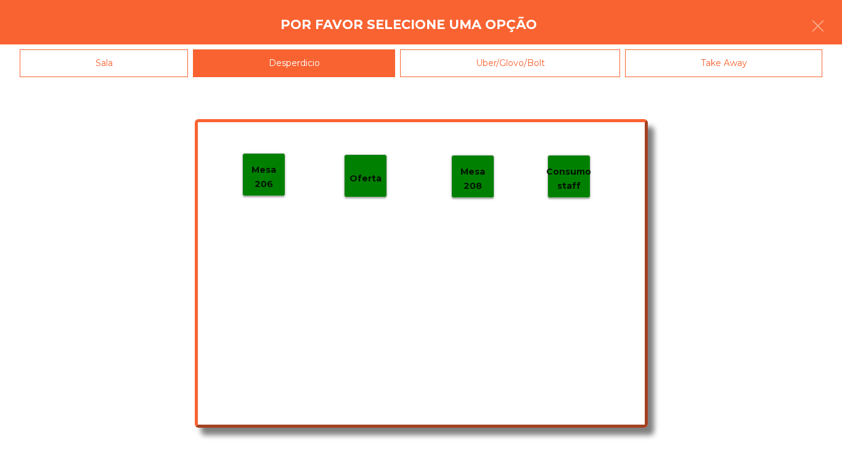
click at [273, 173] on p "Mesa 206" at bounding box center [264, 177] width 42 height 28
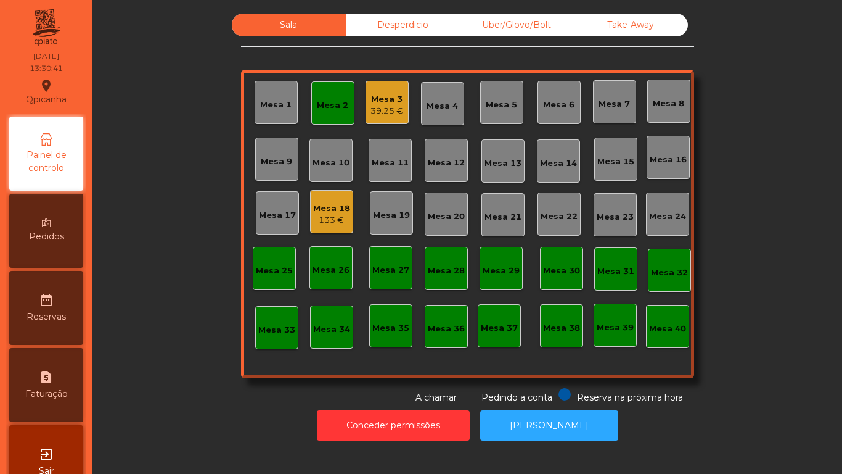
click at [276, 95] on div "Mesa 1" at bounding box center [275, 102] width 31 height 17
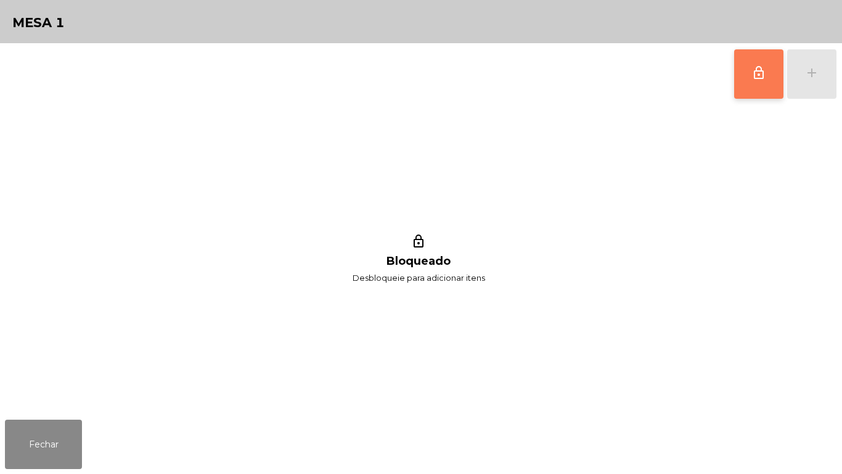
click at [748, 84] on button "lock_outline" at bounding box center [758, 73] width 49 height 49
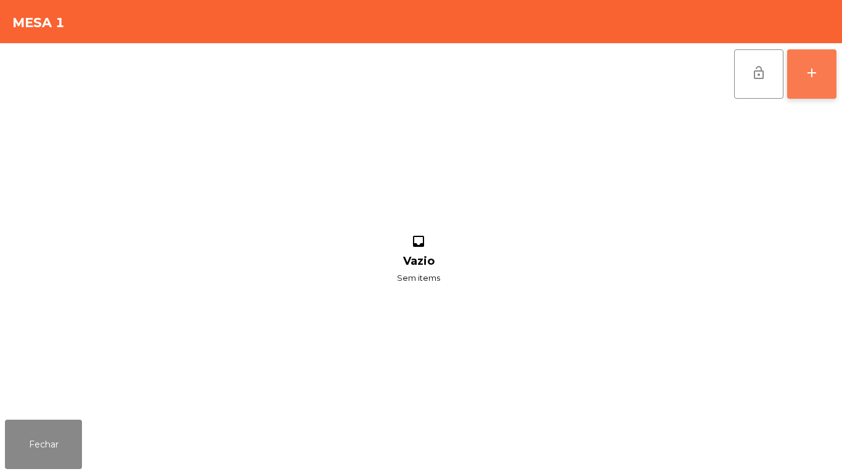
click at [810, 73] on div "add" at bounding box center [812, 72] width 15 height 15
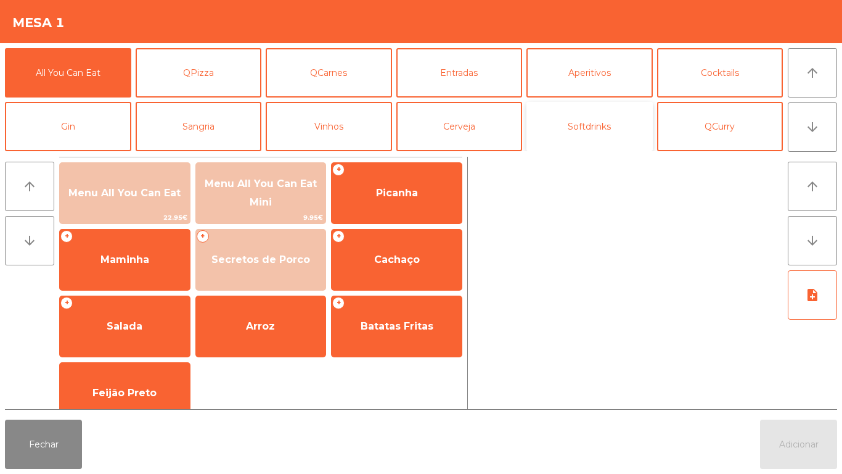
click at [583, 126] on button "Softdrinks" at bounding box center [590, 126] width 126 height 49
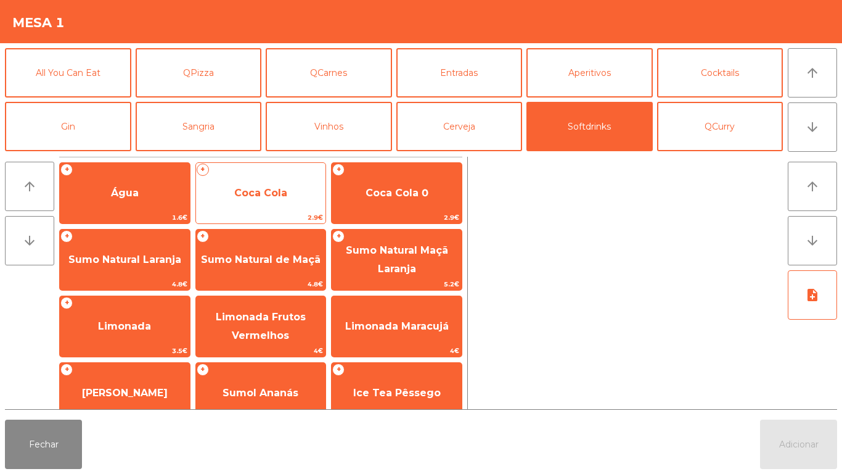
click at [271, 192] on span "Coca Cola" at bounding box center [260, 193] width 53 height 12
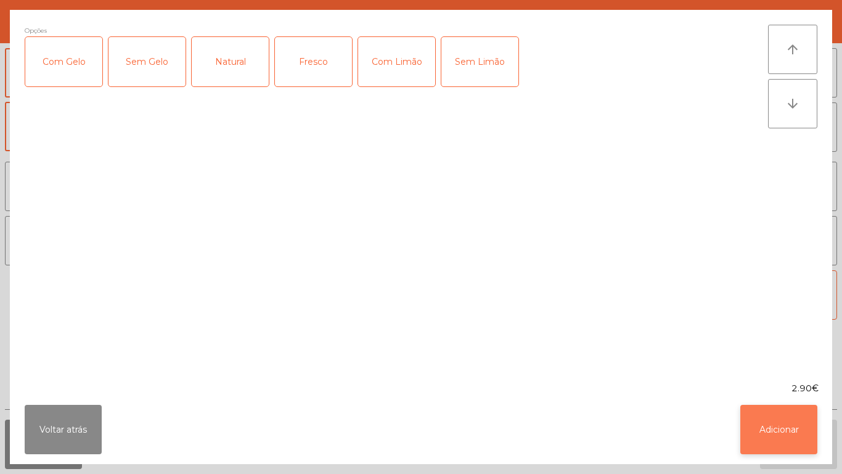
click at [763, 417] on button "Adicionar" at bounding box center [778, 428] width 77 height 49
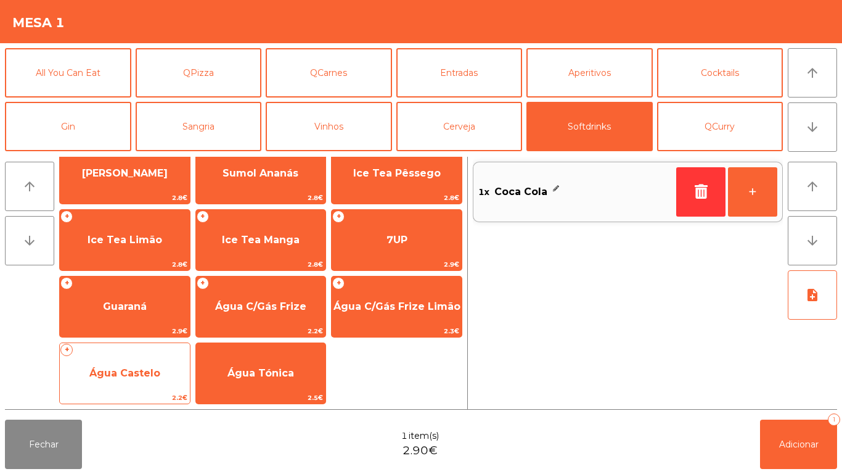
click at [125, 367] on span "Água Castelo" at bounding box center [124, 373] width 71 height 12
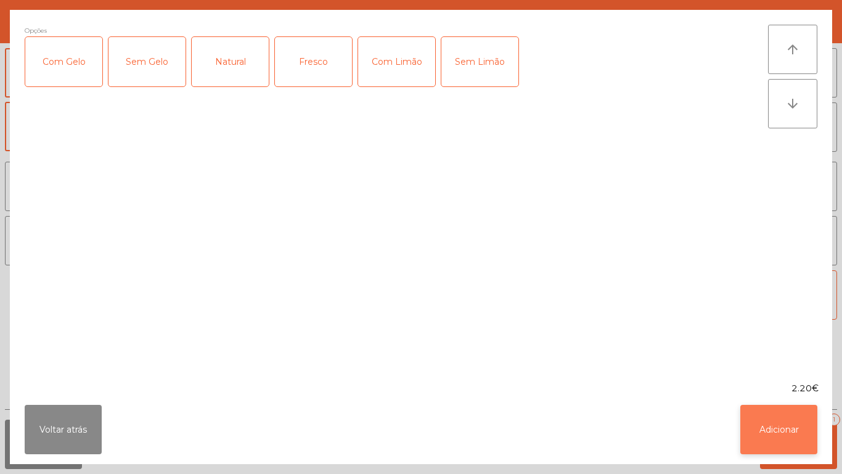
click at [762, 414] on button "Adicionar" at bounding box center [778, 428] width 77 height 49
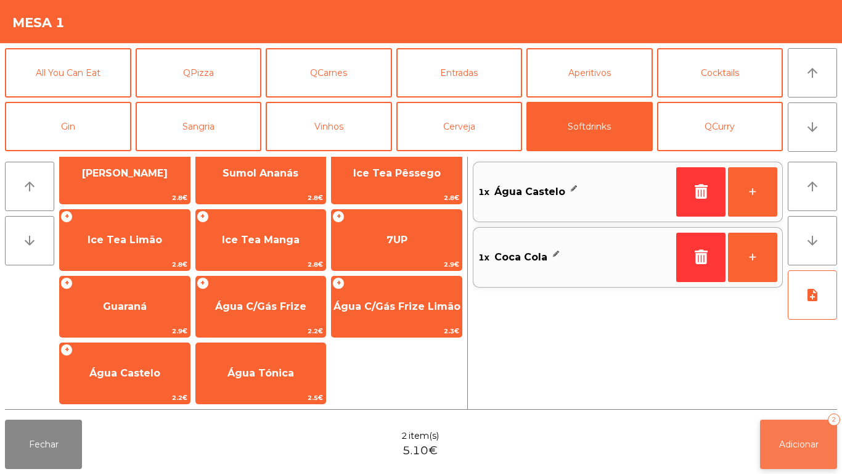
click at [800, 427] on button "Adicionar 2" at bounding box center [798, 443] width 77 height 49
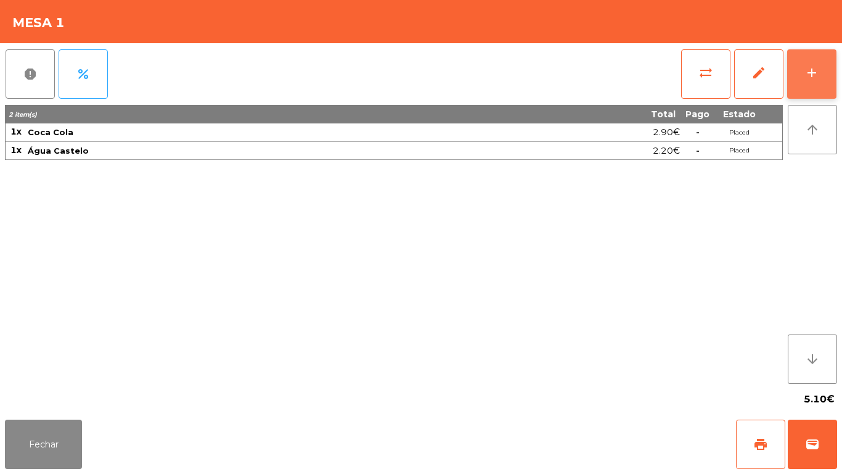
click at [806, 78] on div "add" at bounding box center [812, 72] width 15 height 15
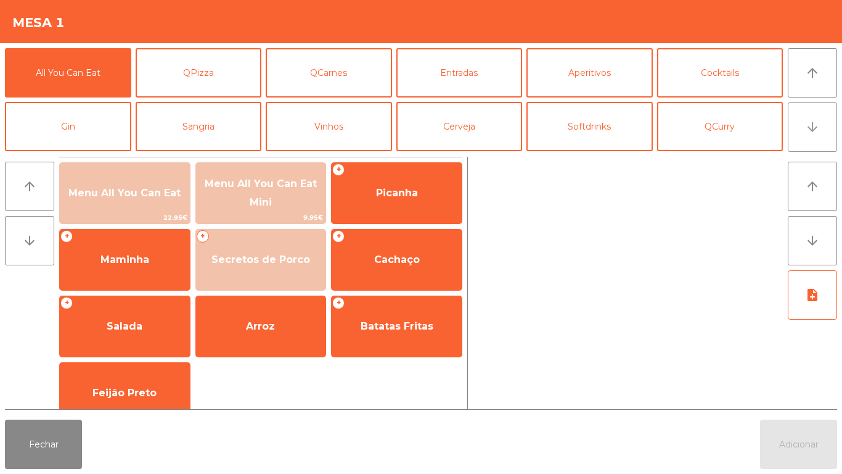
click at [811, 133] on icon "arrow_downward" at bounding box center [812, 127] width 15 height 15
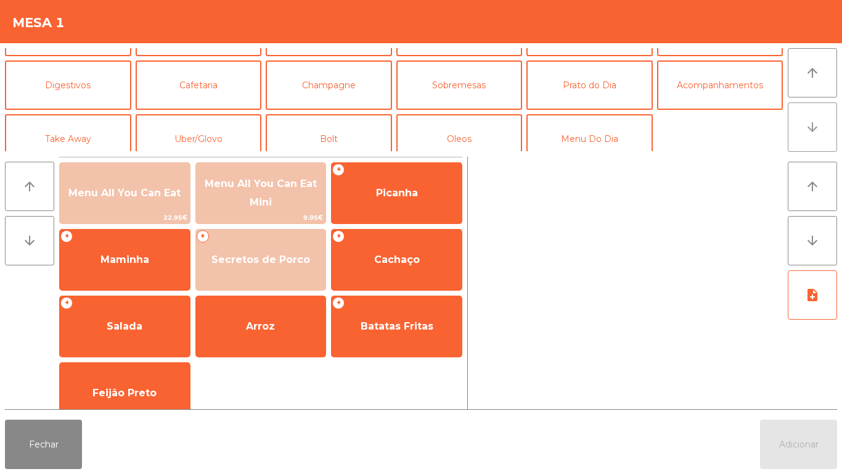
scroll to position [107, 0]
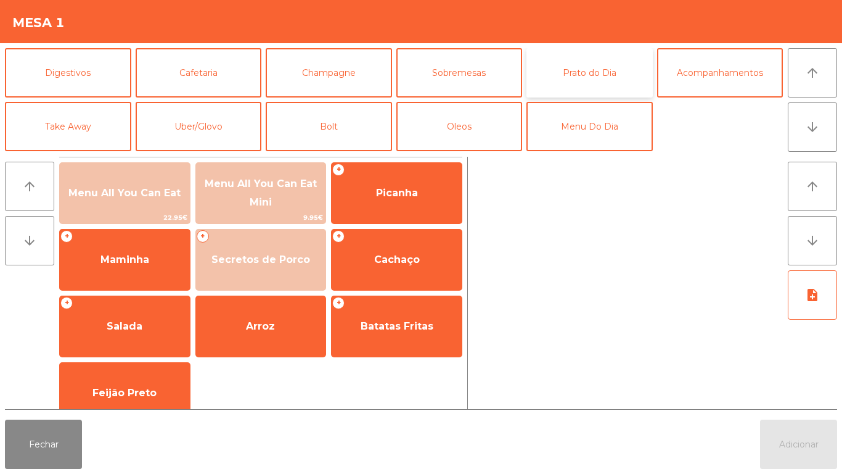
click at [581, 71] on button "Prato do Dia" at bounding box center [590, 72] width 126 height 49
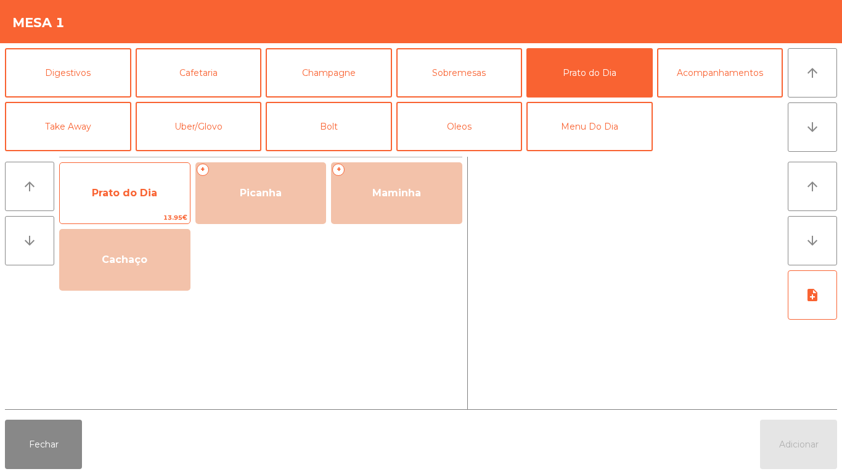
click at [122, 191] on span "Prato do Dia" at bounding box center [124, 193] width 65 height 12
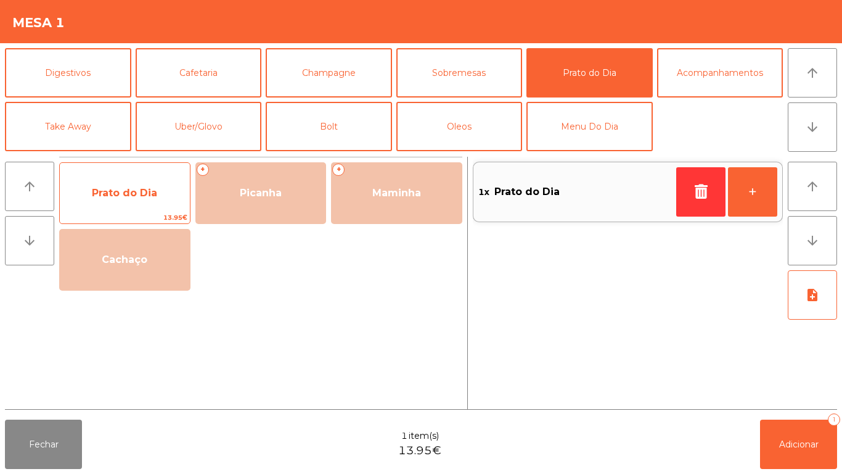
click at [145, 181] on span "Prato do Dia" at bounding box center [125, 192] width 130 height 33
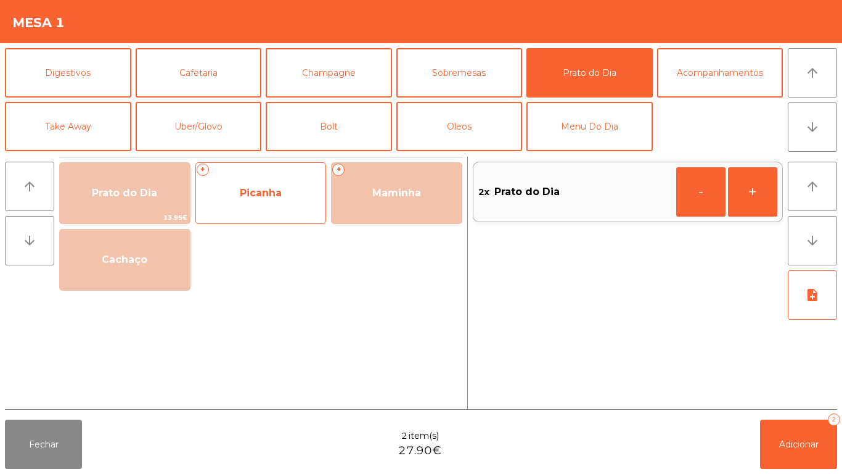
click at [282, 189] on span "Picanha" at bounding box center [261, 192] width 130 height 33
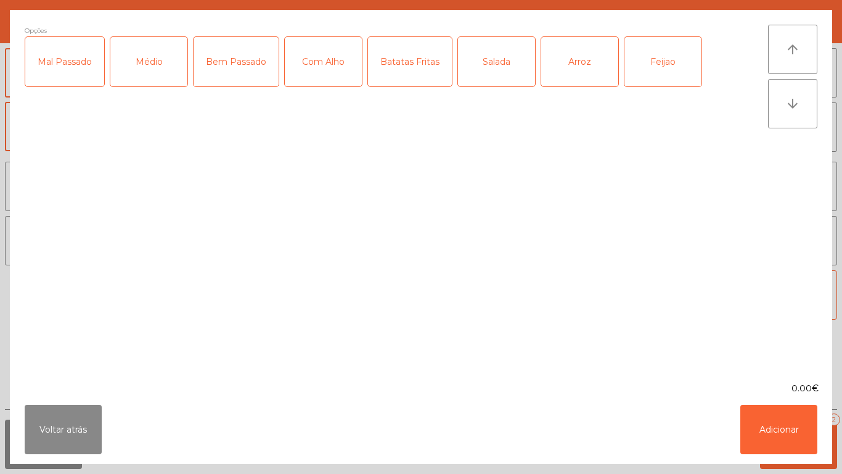
click at [155, 65] on div "Médio" at bounding box center [148, 61] width 77 height 49
click at [246, 65] on div "Bem Passado" at bounding box center [236, 61] width 85 height 49
click at [334, 63] on div "Com Alho" at bounding box center [323, 61] width 77 height 49
click at [499, 55] on div "Salada" at bounding box center [496, 61] width 77 height 49
click at [581, 66] on div "Arroz" at bounding box center [579, 61] width 77 height 49
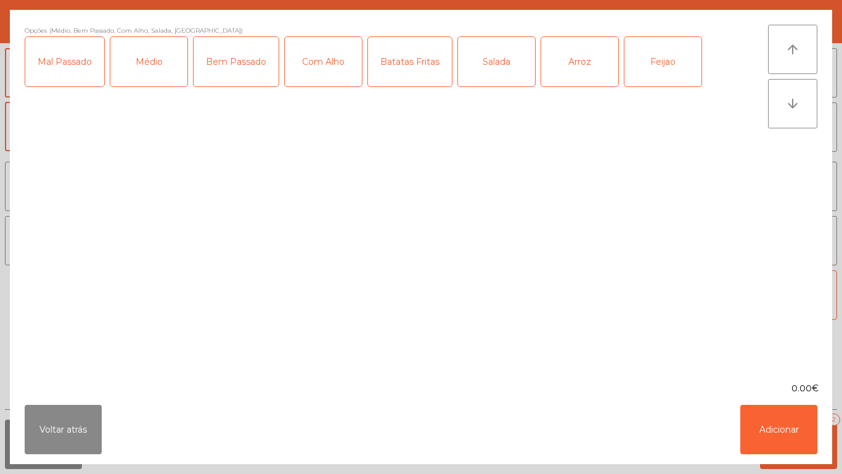
click at [660, 59] on div "Feijao" at bounding box center [663, 61] width 77 height 49
click at [769, 422] on button "Adicionar" at bounding box center [778, 428] width 77 height 49
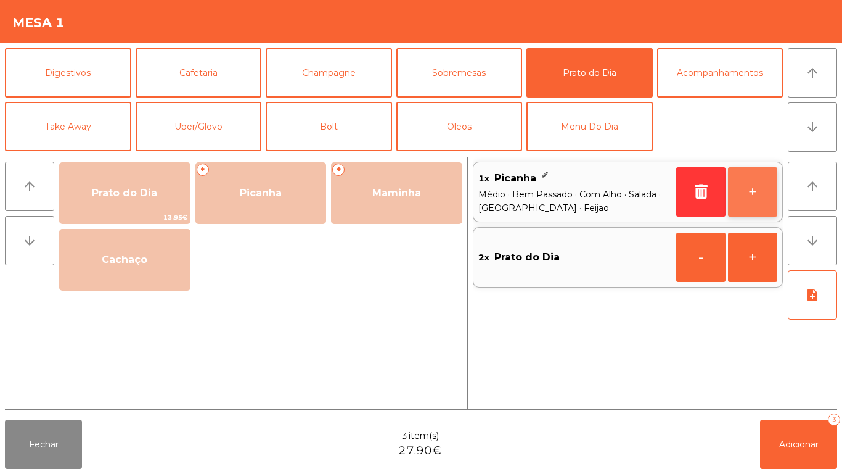
click at [749, 194] on button "+" at bounding box center [752, 191] width 49 height 49
click at [690, 192] on button "-" at bounding box center [700, 191] width 49 height 49
click at [692, 191] on icon "button" at bounding box center [701, 191] width 18 height 15
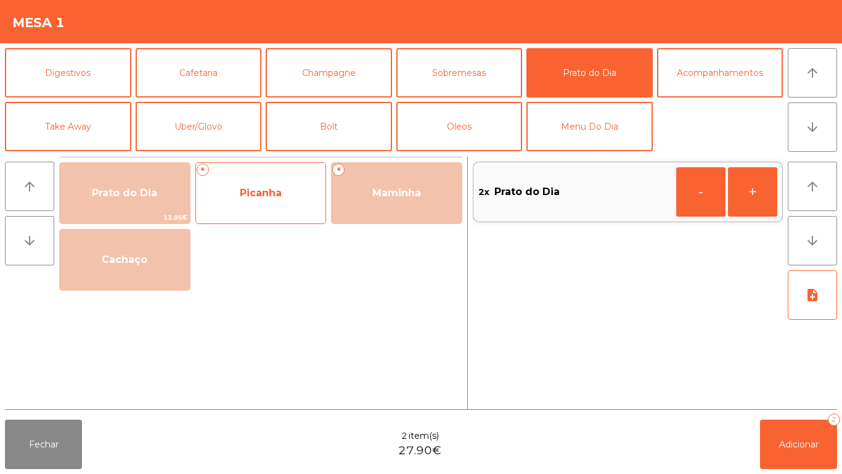
click at [255, 196] on span "Picanha" at bounding box center [261, 193] width 42 height 12
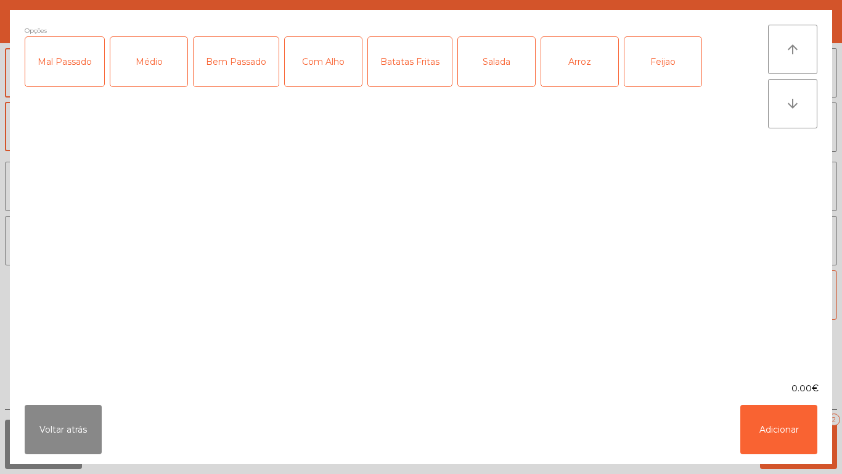
click at [158, 66] on div "Médio" at bounding box center [148, 61] width 77 height 49
click at [244, 60] on div "Bem Passado" at bounding box center [236, 61] width 85 height 49
click at [335, 65] on div "Com Alho" at bounding box center [323, 61] width 77 height 49
click at [412, 65] on div "Batatas Fritas" at bounding box center [410, 61] width 84 height 49
click at [591, 64] on div "Arroz" at bounding box center [579, 61] width 77 height 49
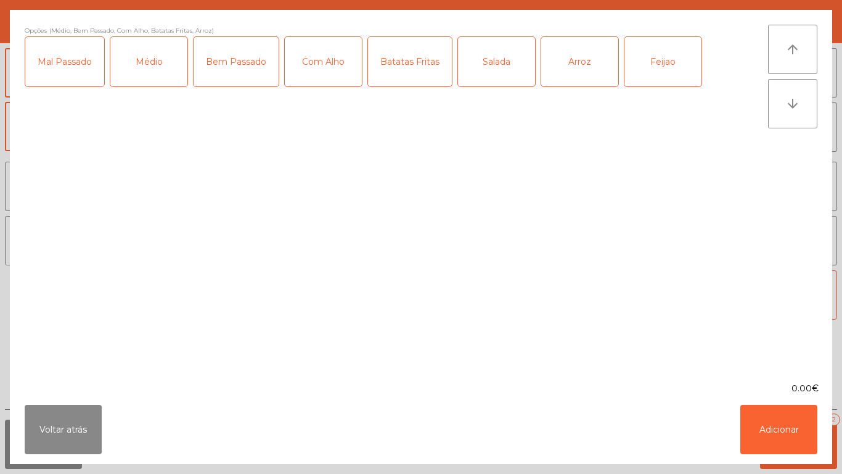
click at [660, 65] on div "Feijao" at bounding box center [663, 61] width 77 height 49
click at [773, 417] on button "Adicionar" at bounding box center [778, 428] width 77 height 49
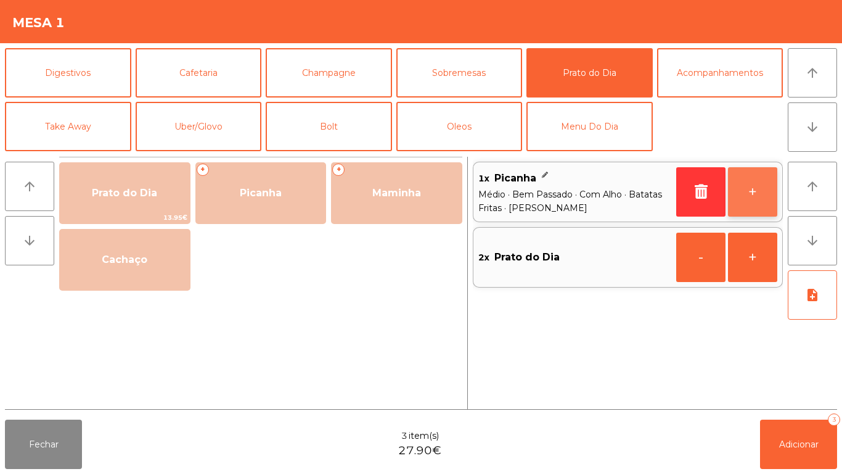
click at [755, 189] on button "+" at bounding box center [752, 191] width 49 height 49
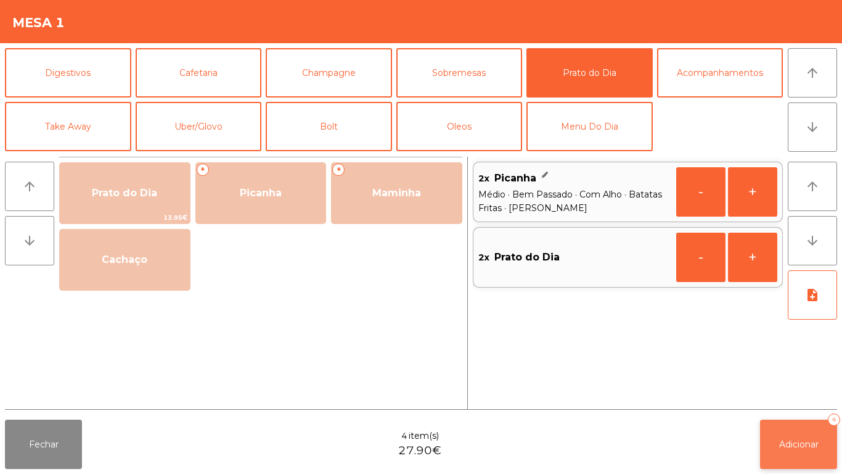
click at [799, 440] on span "Adicionar" at bounding box center [798, 443] width 39 height 11
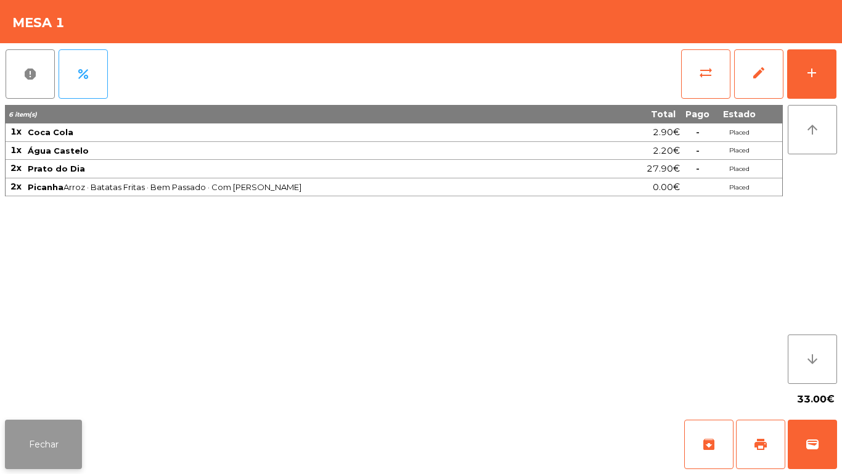
click at [60, 424] on button "Fechar" at bounding box center [43, 443] width 77 height 49
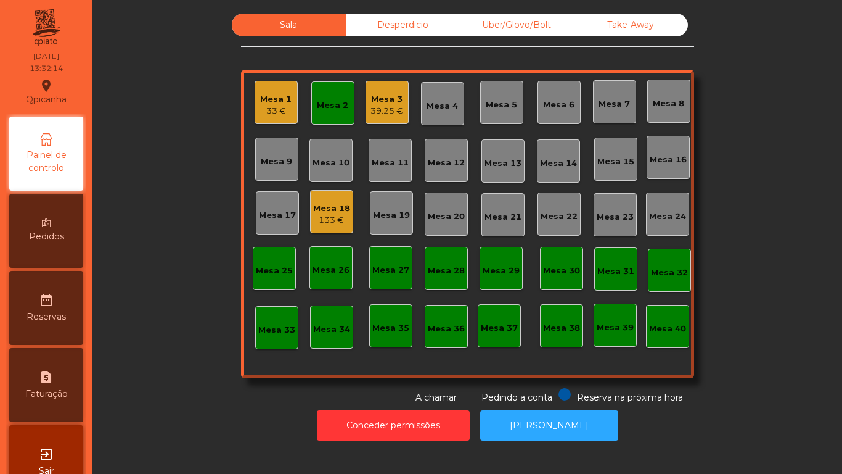
click at [383, 97] on div "Mesa 3" at bounding box center [387, 99] width 33 height 12
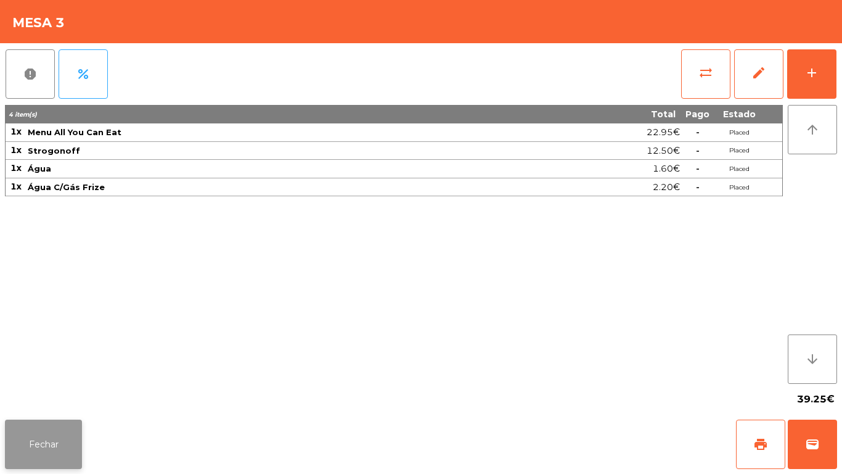
click at [55, 448] on button "Fechar" at bounding box center [43, 443] width 77 height 49
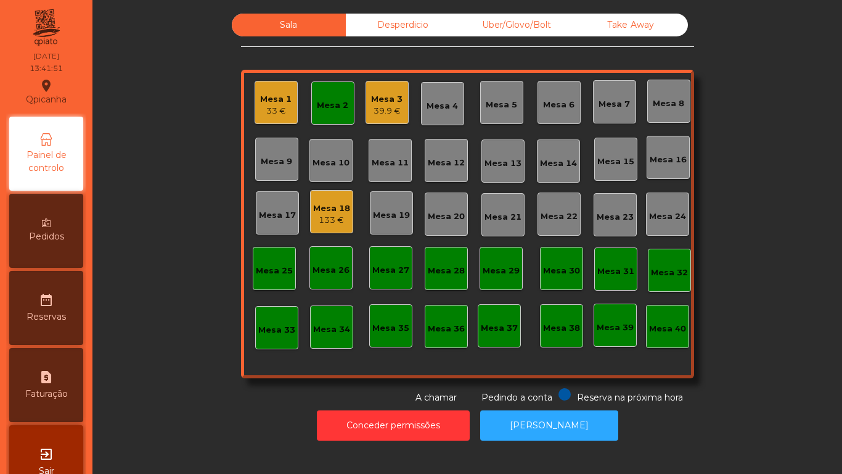
click at [274, 111] on div "33 €" at bounding box center [275, 111] width 31 height 12
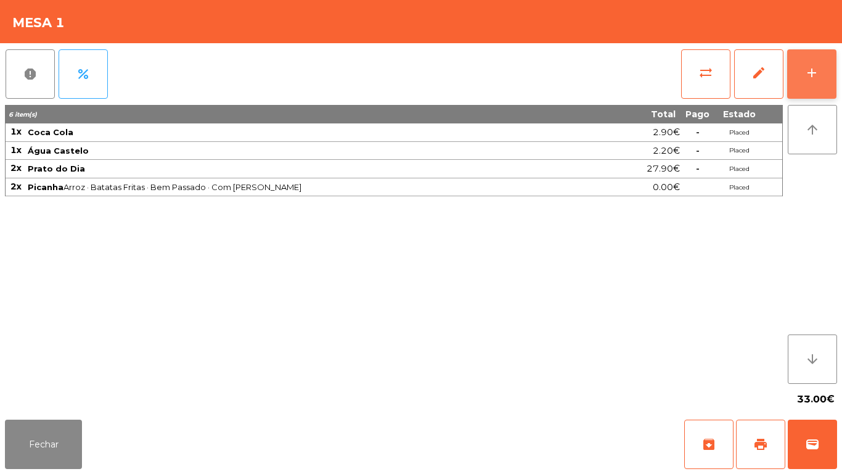
click at [806, 81] on button "add" at bounding box center [811, 73] width 49 height 49
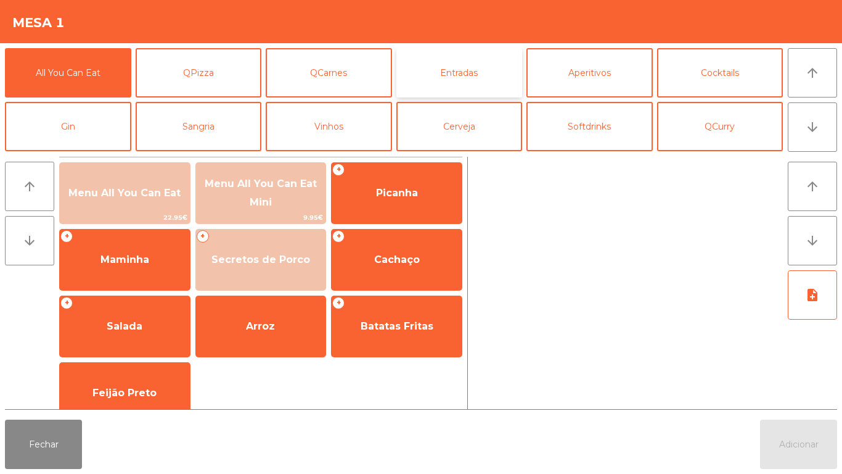
click at [472, 68] on button "Entradas" at bounding box center [459, 72] width 126 height 49
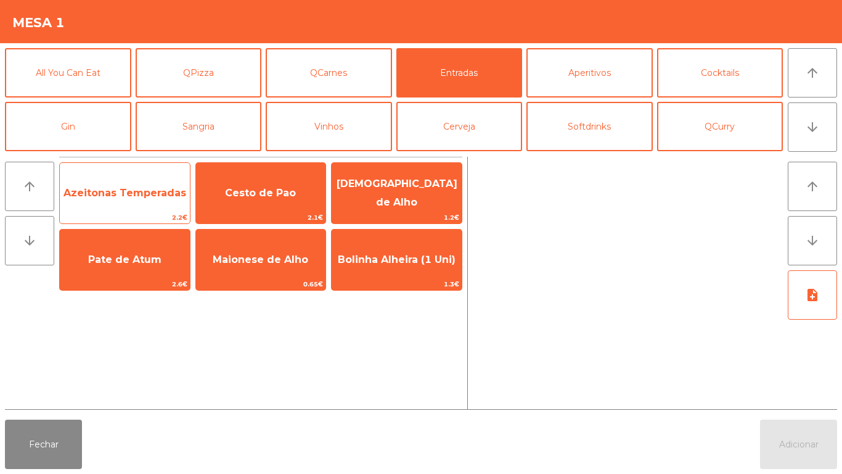
click at [137, 191] on span "Azeitonas Temperadas" at bounding box center [125, 193] width 123 height 12
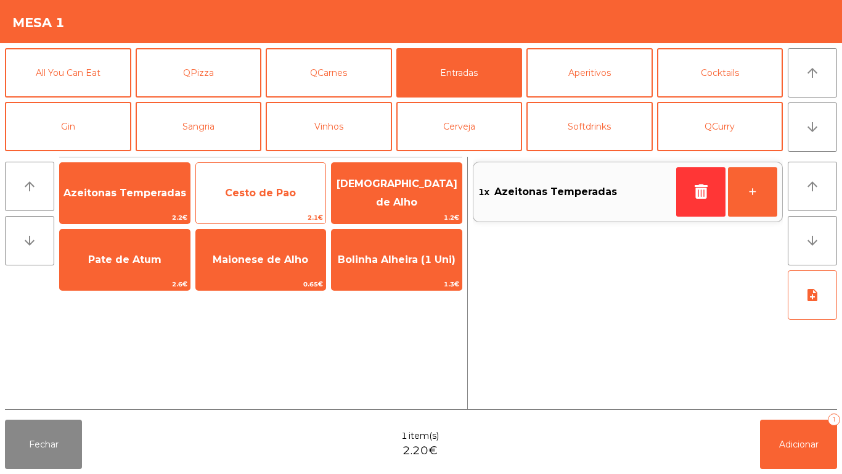
click at [250, 194] on span "Cesto de Pao" at bounding box center [260, 193] width 71 height 12
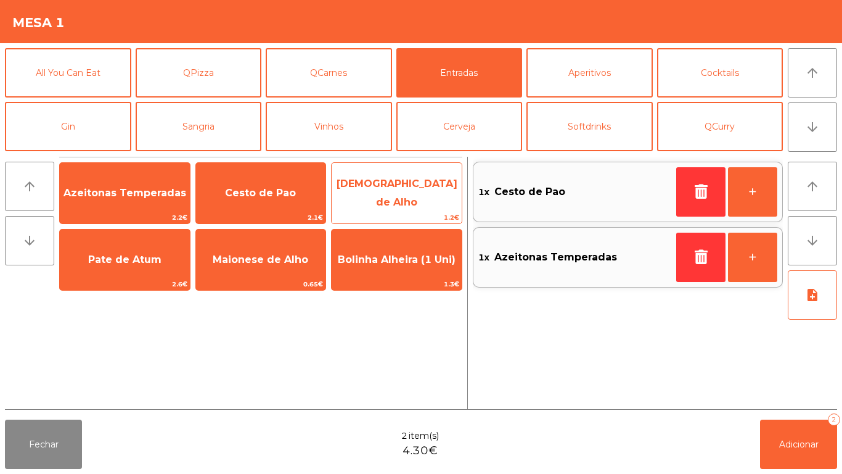
click at [383, 189] on span "[DEMOGRAPHIC_DATA] de Alho" at bounding box center [397, 193] width 121 height 30
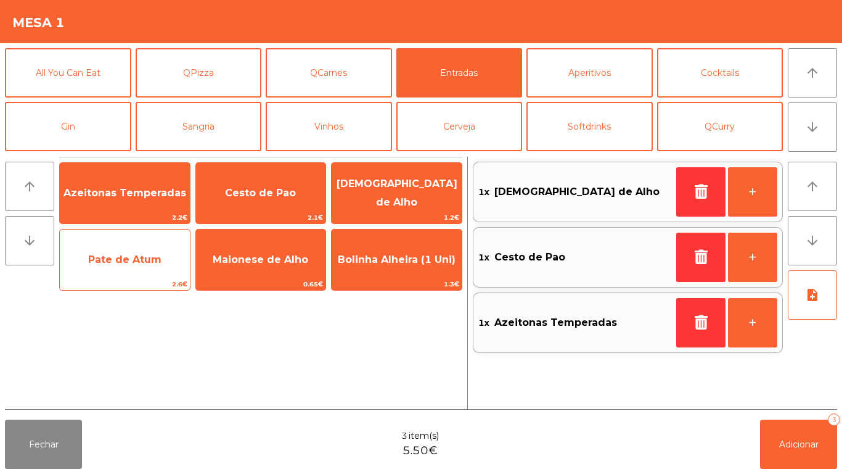
click at [137, 263] on span "Pate de Atum" at bounding box center [124, 259] width 73 height 12
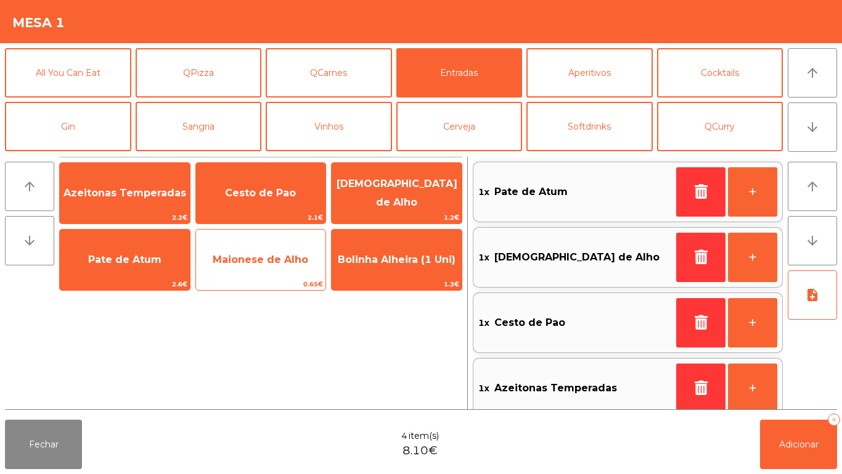
click at [264, 258] on span "Maionese de Alho" at bounding box center [261, 259] width 96 height 12
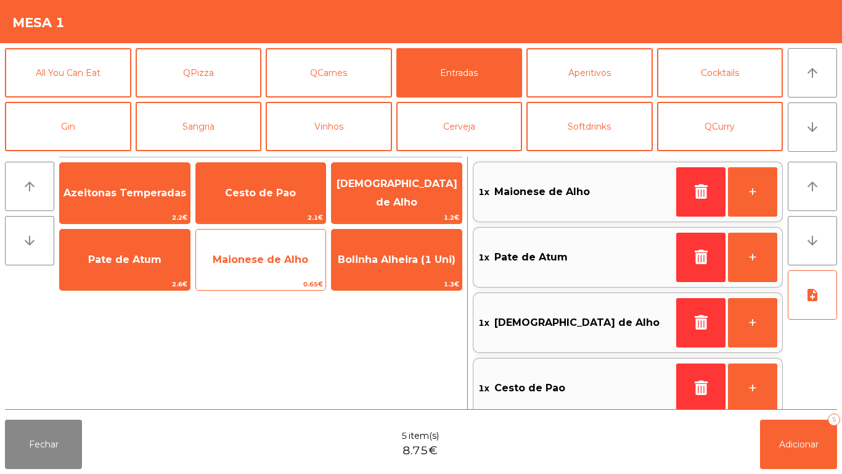
scroll to position [5, 0]
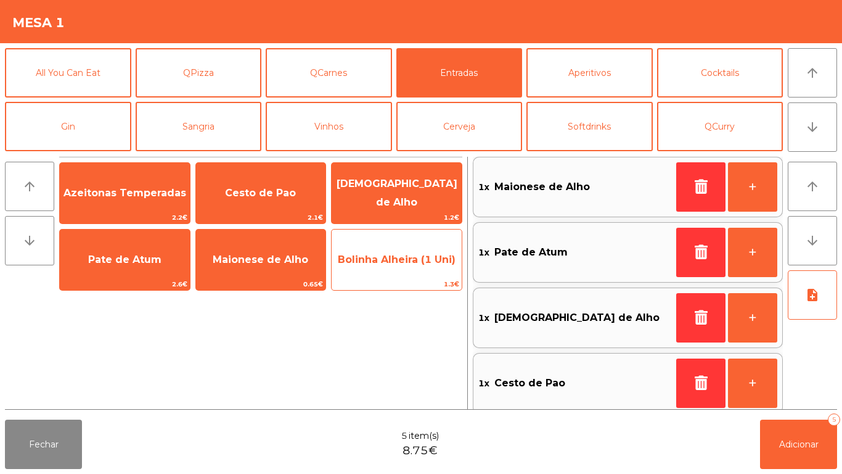
click at [374, 261] on span "Bolinha Alheira (1 Uni)" at bounding box center [397, 259] width 118 height 12
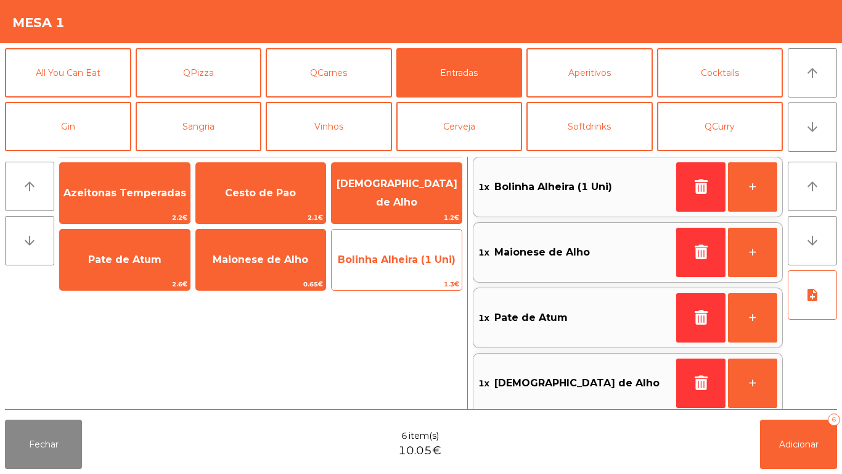
click at [388, 258] on span "Bolinha Alheira (1 Uni)" at bounding box center [397, 259] width 118 height 12
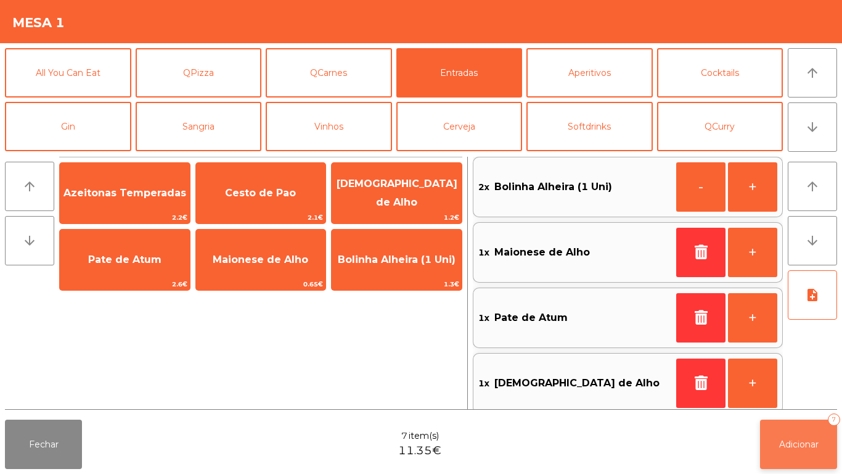
click at [794, 443] on span "Adicionar" at bounding box center [798, 443] width 39 height 11
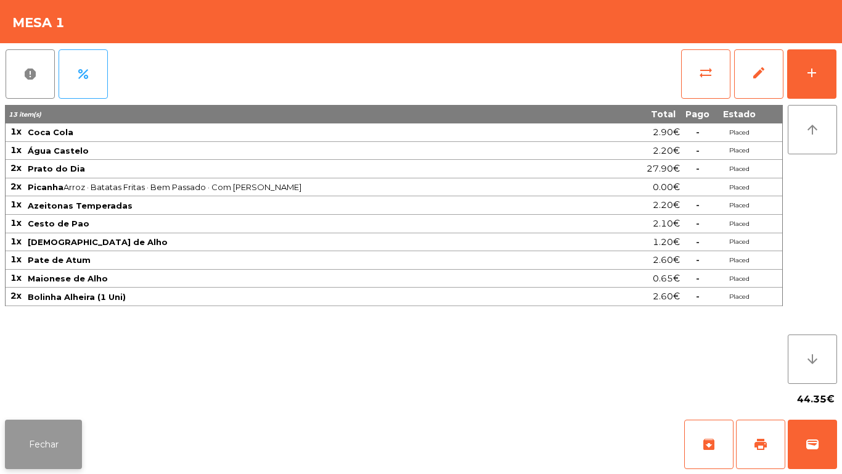
click at [38, 464] on button "Fechar" at bounding box center [43, 443] width 77 height 49
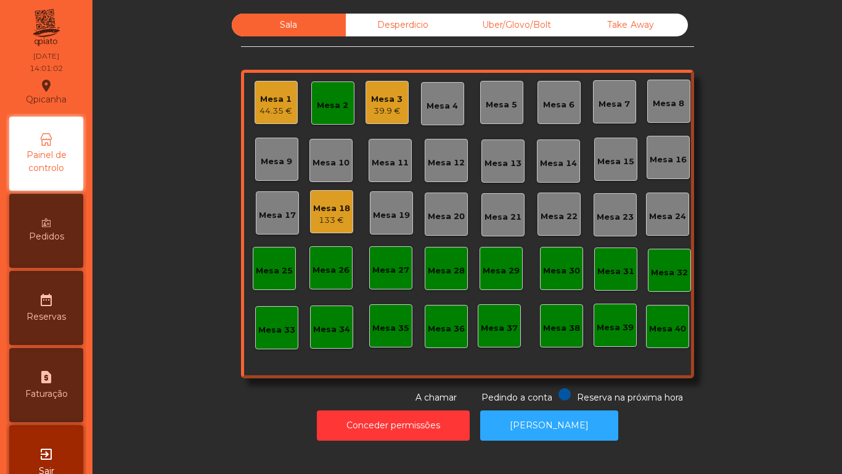
click at [382, 101] on div "Mesa 3" at bounding box center [386, 99] width 31 height 12
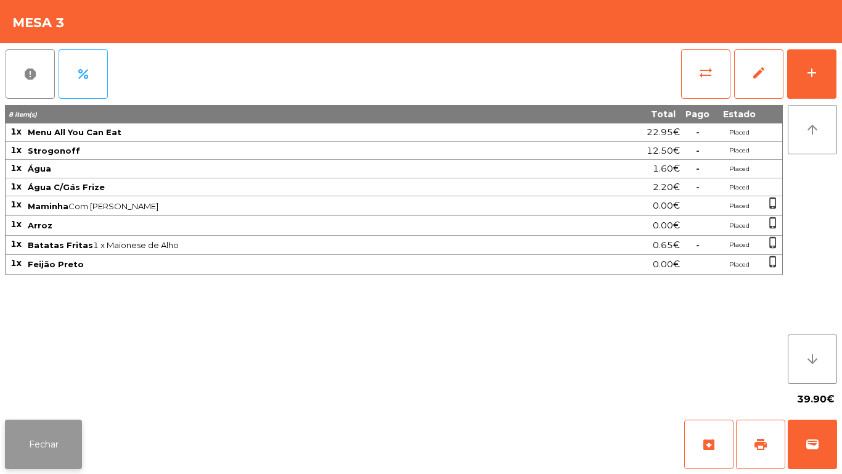
click at [38, 455] on button "Fechar" at bounding box center [43, 443] width 77 height 49
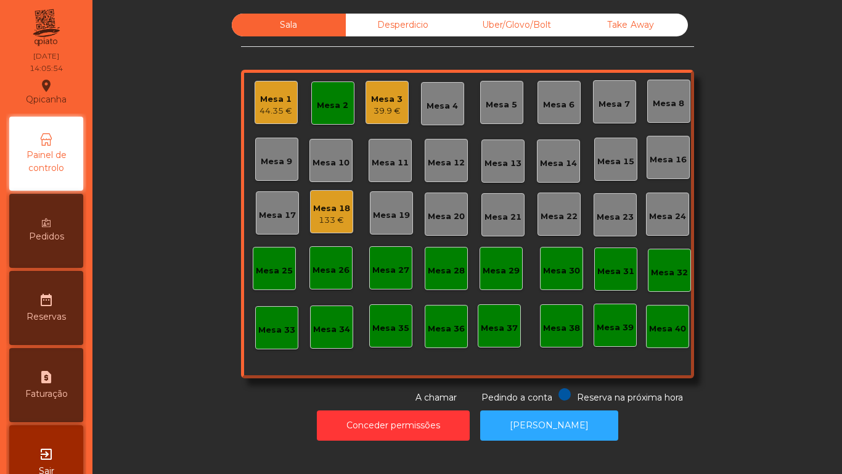
click at [321, 218] on div "133 €" at bounding box center [331, 220] width 37 height 12
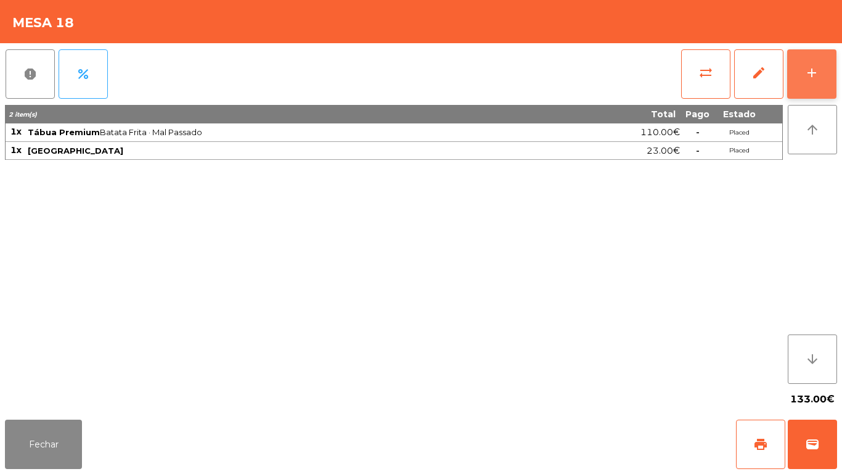
click at [811, 76] on div "add" at bounding box center [812, 72] width 15 height 15
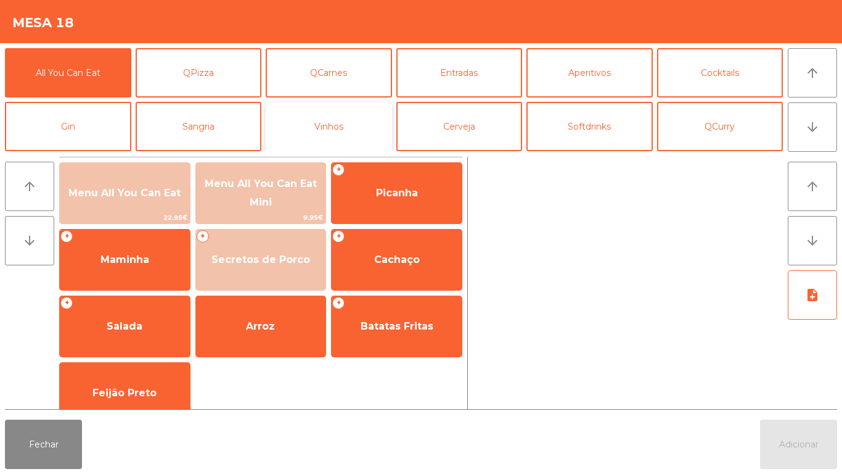
click at [337, 130] on button "Vinhos" at bounding box center [329, 126] width 126 height 49
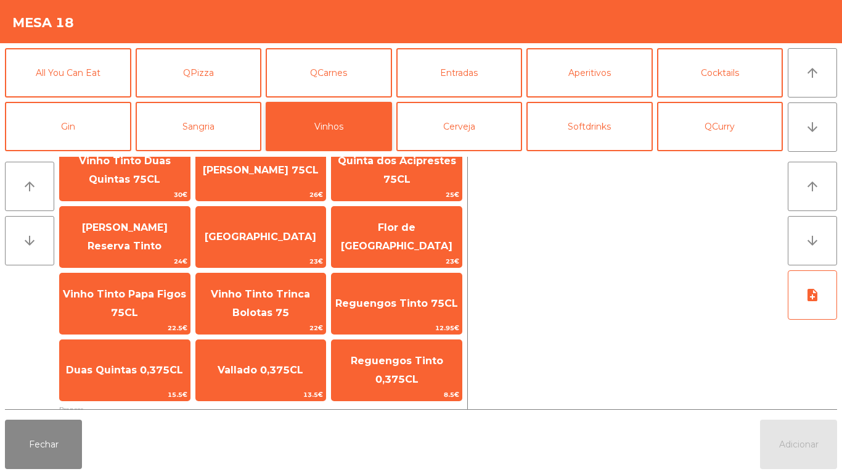
scroll to position [36, 0]
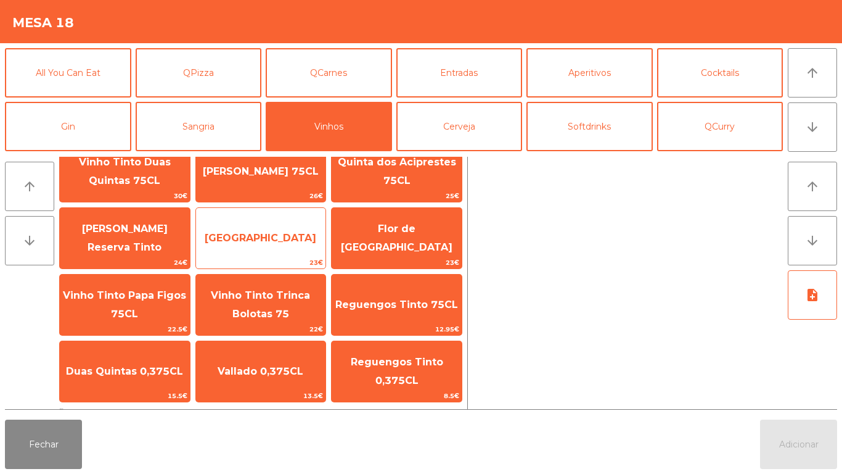
click at [275, 242] on span "[GEOGRAPHIC_DATA]" at bounding box center [261, 238] width 112 height 12
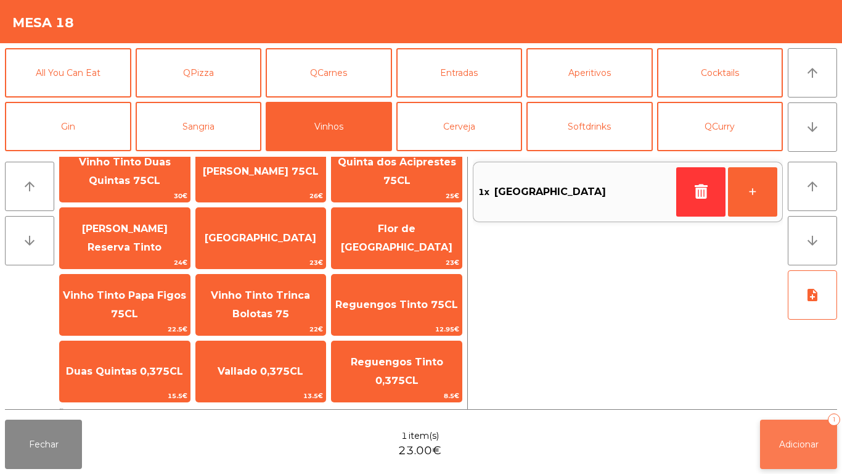
click at [801, 429] on button "Adicionar 1" at bounding box center [798, 443] width 77 height 49
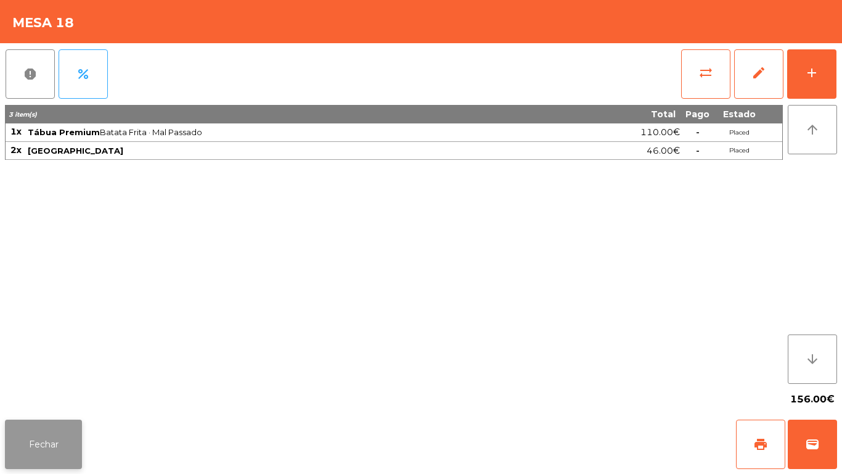
click at [45, 446] on button "Fechar" at bounding box center [43, 443] width 77 height 49
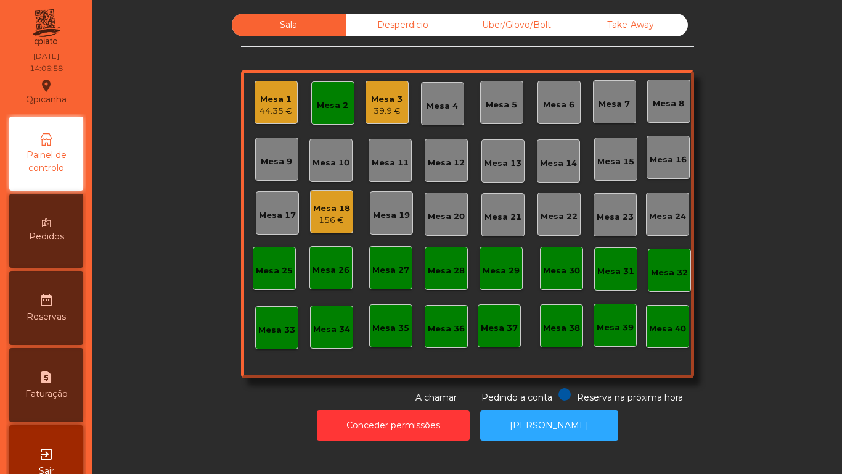
click at [273, 109] on div "44.35 €" at bounding box center [276, 111] width 33 height 12
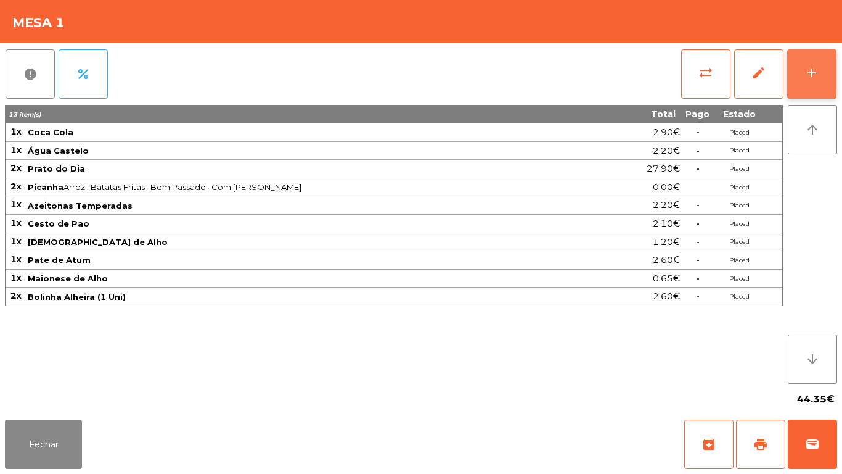
click at [814, 72] on div "add" at bounding box center [812, 72] width 15 height 15
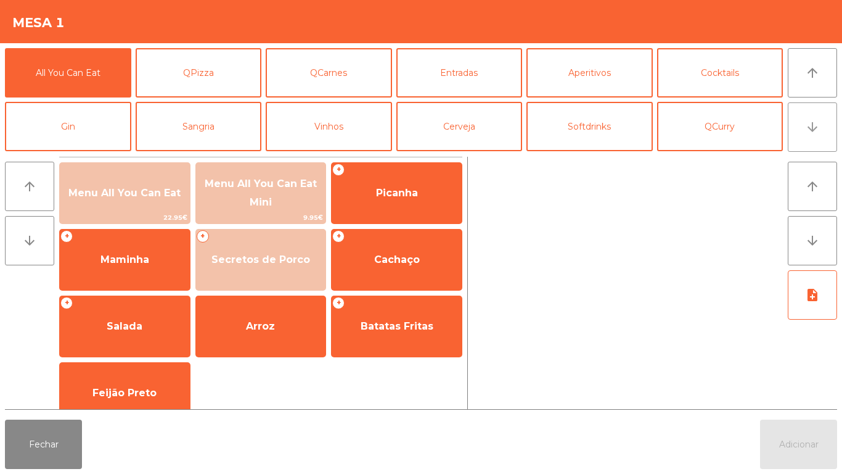
click at [802, 136] on button "arrow_downward" at bounding box center [812, 126] width 49 height 49
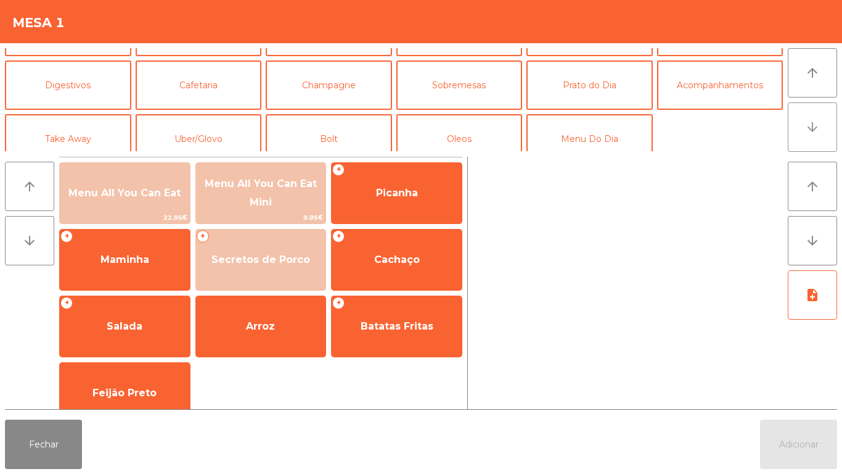
scroll to position [107, 0]
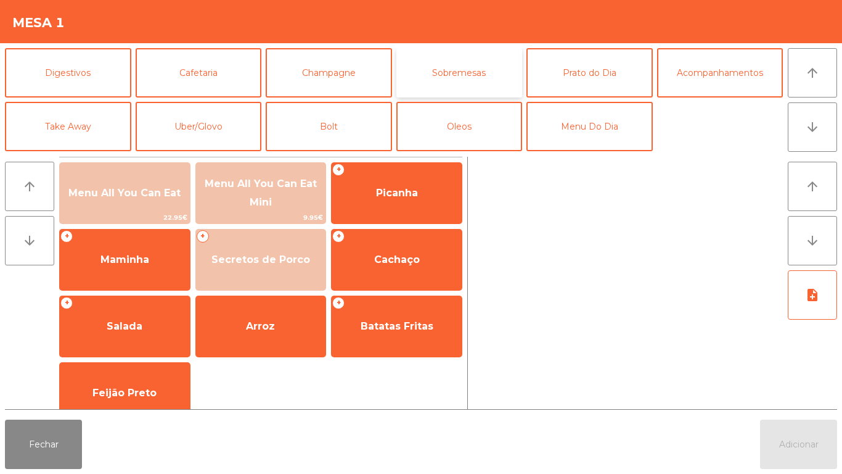
click at [463, 75] on button "Sobremesas" at bounding box center [459, 72] width 126 height 49
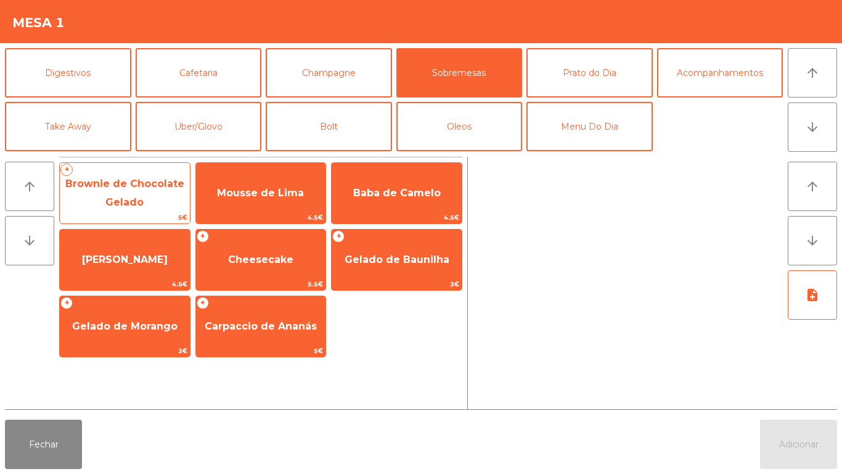
click at [142, 197] on span "Brownie de Chocolate Gelado" at bounding box center [124, 193] width 119 height 30
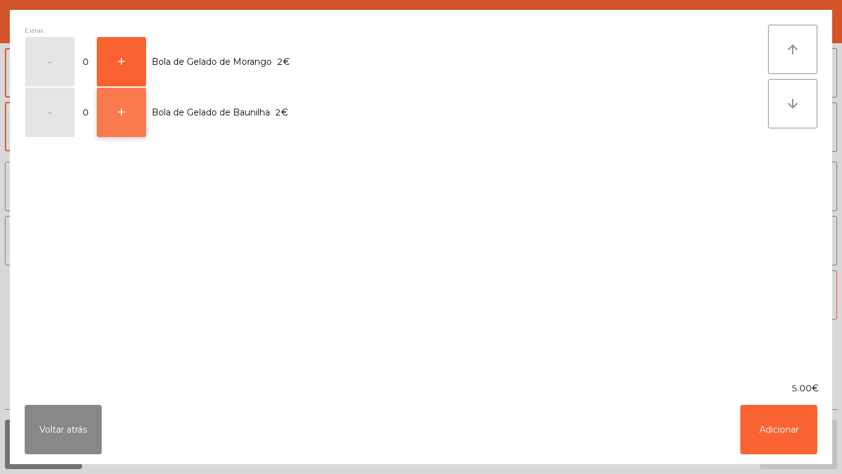
click at [134, 118] on button "+" at bounding box center [121, 112] width 49 height 49
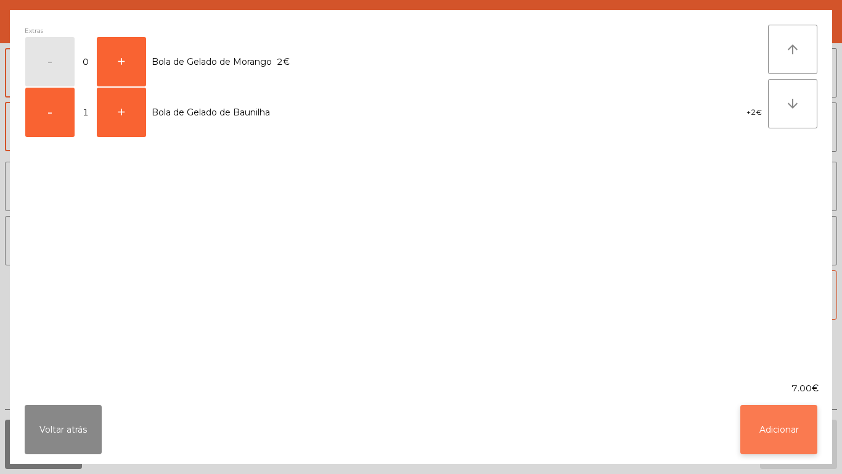
click at [776, 420] on button "Adicionar" at bounding box center [778, 428] width 77 height 49
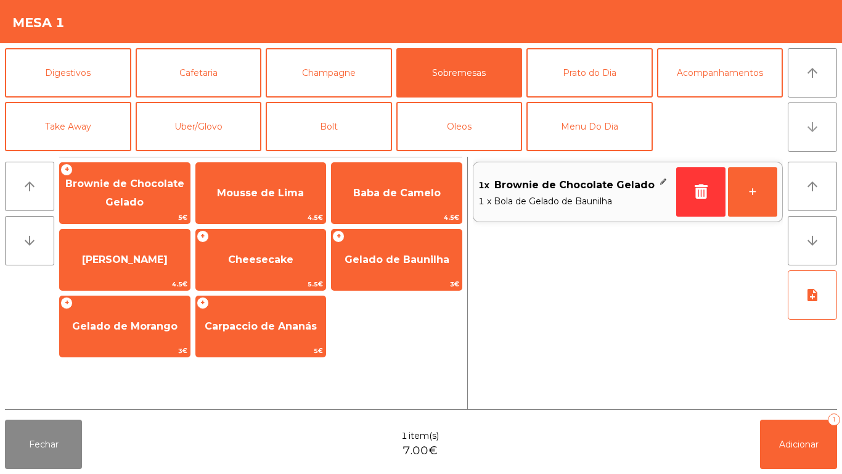
click at [805, 136] on button "arrow_downward" at bounding box center [812, 126] width 49 height 49
click at [792, 83] on button "arrow_upward" at bounding box center [812, 72] width 49 height 49
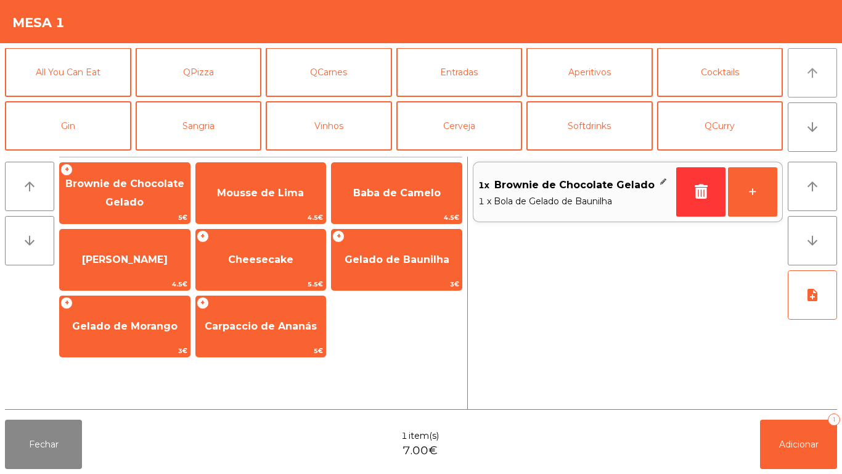
scroll to position [0, 0]
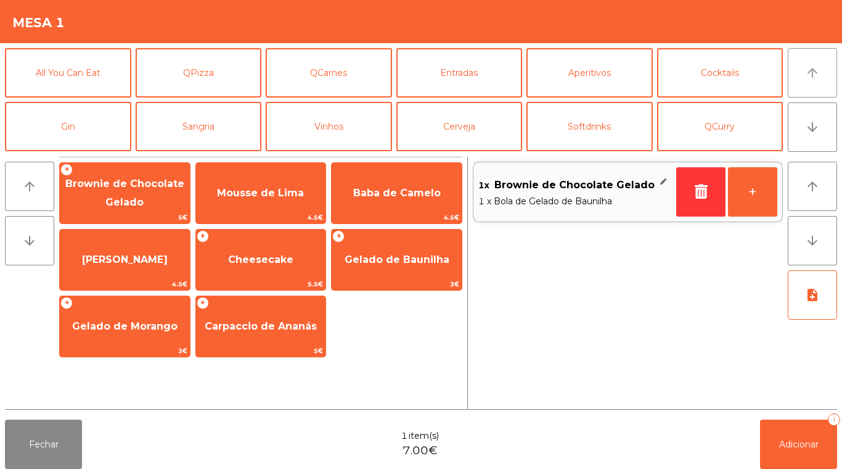
click at [800, 80] on button "arrow_upward" at bounding box center [812, 72] width 49 height 49
click at [805, 134] on button "arrow_downward" at bounding box center [812, 126] width 49 height 49
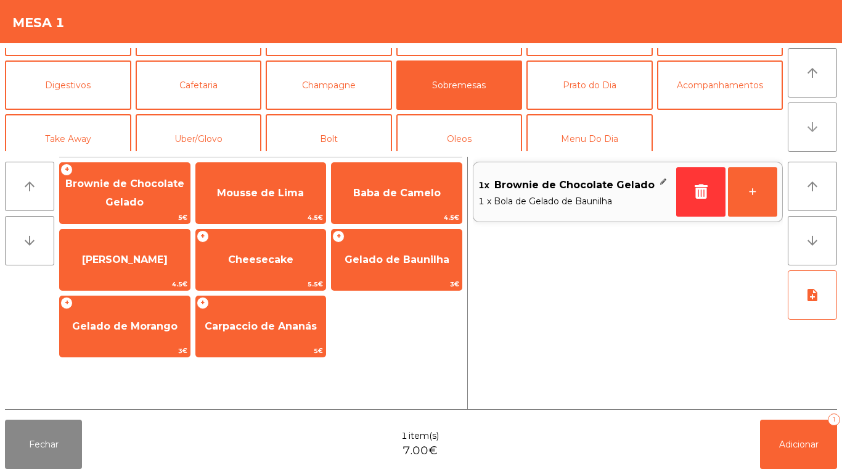
scroll to position [107, 0]
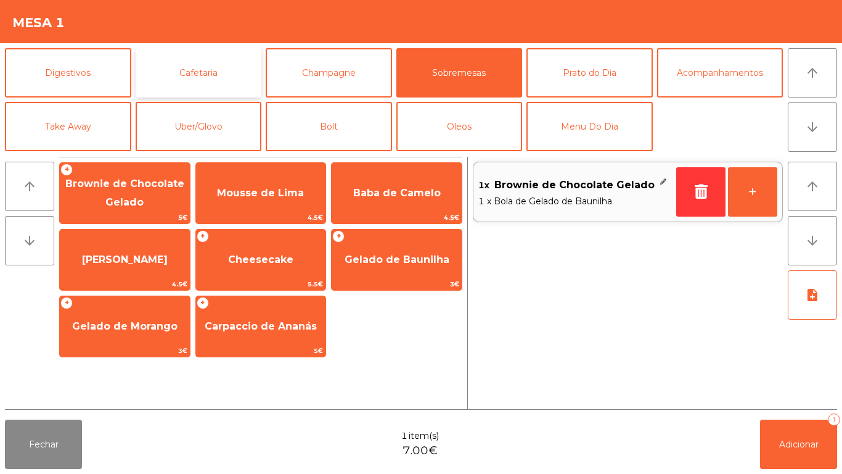
click at [205, 75] on button "Cafetaria" at bounding box center [199, 72] width 126 height 49
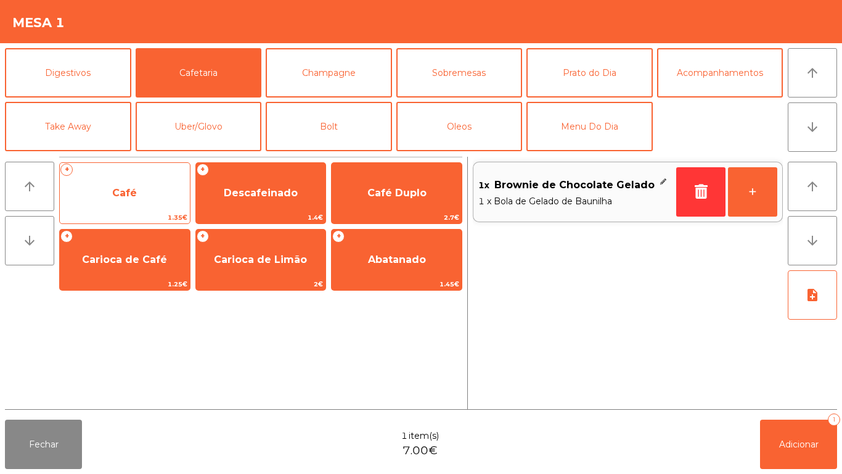
click at [123, 196] on span "Café" at bounding box center [124, 193] width 25 height 12
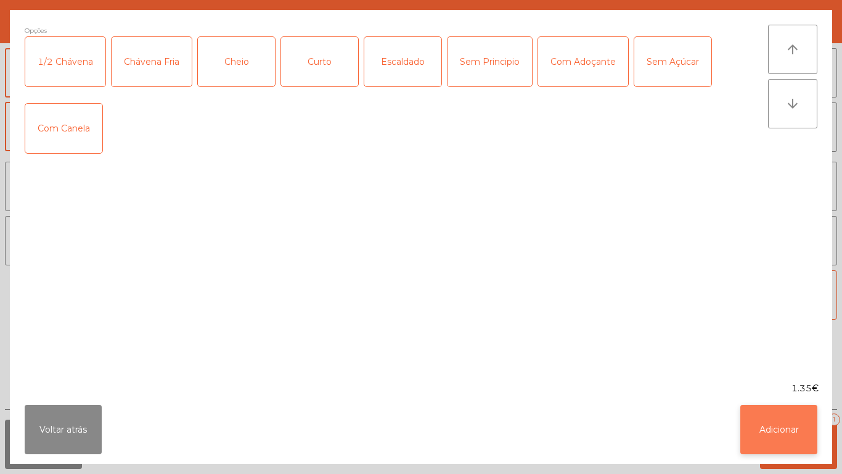
click at [769, 416] on button "Adicionar" at bounding box center [778, 428] width 77 height 49
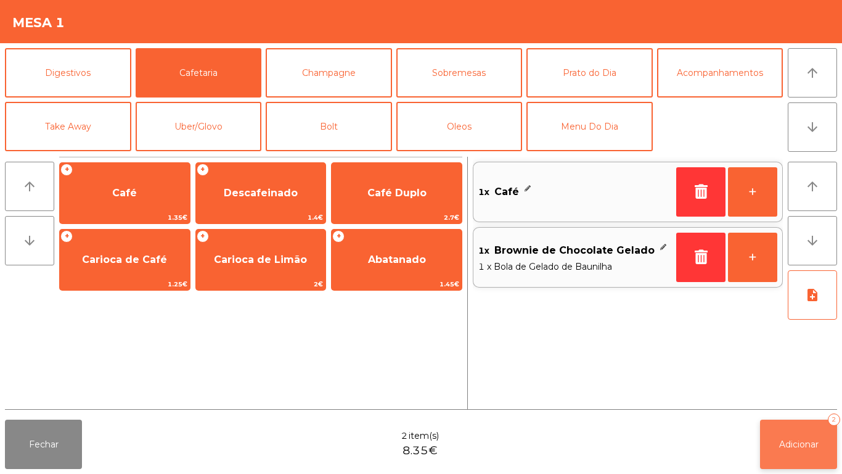
click at [796, 445] on span "Adicionar" at bounding box center [798, 443] width 39 height 11
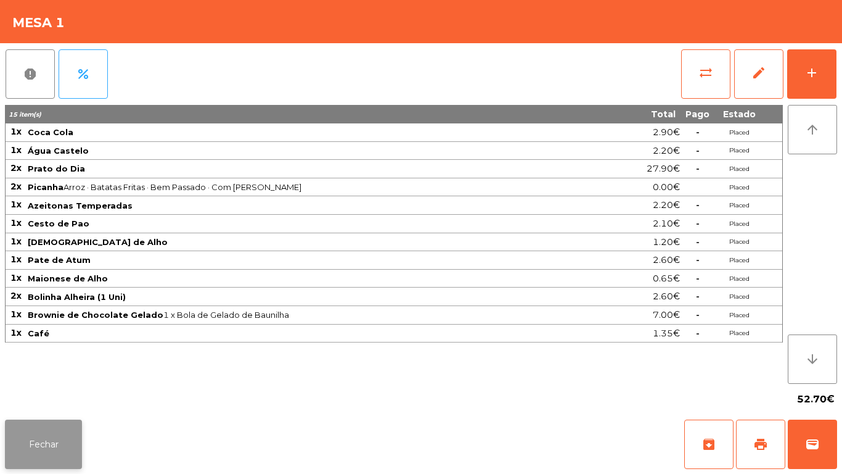
click at [54, 438] on button "Fechar" at bounding box center [43, 443] width 77 height 49
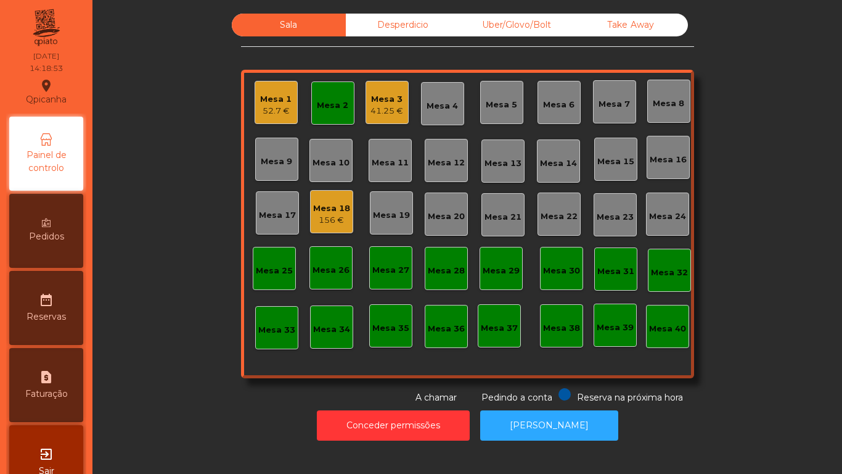
click at [277, 94] on div "Mesa 1" at bounding box center [275, 99] width 31 height 12
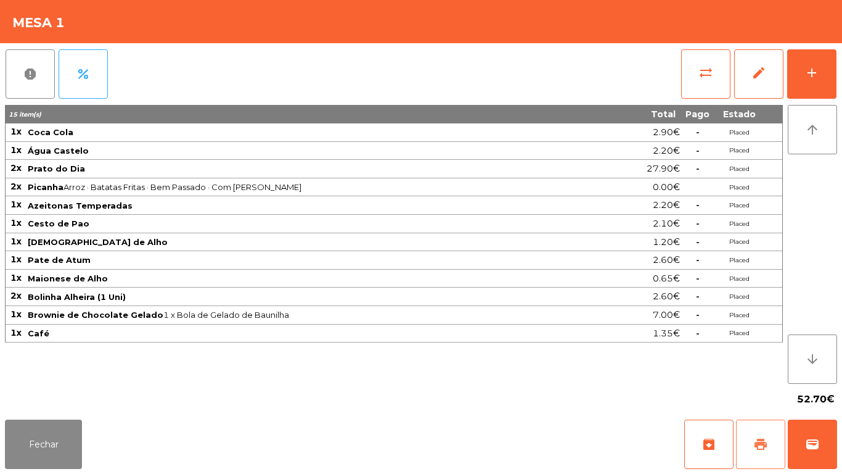
click at [750, 441] on button "print" at bounding box center [760, 443] width 49 height 49
click at [47, 438] on button "Fechar" at bounding box center [43, 443] width 77 height 49
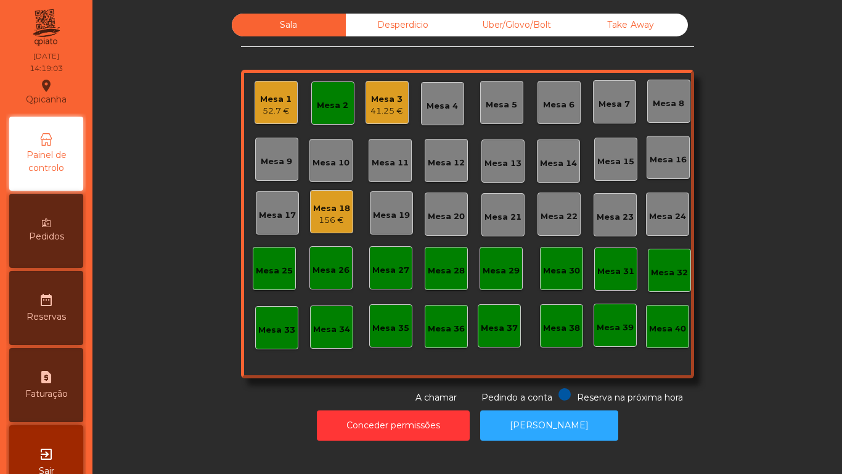
click at [377, 107] on div "41.25 €" at bounding box center [387, 111] width 33 height 12
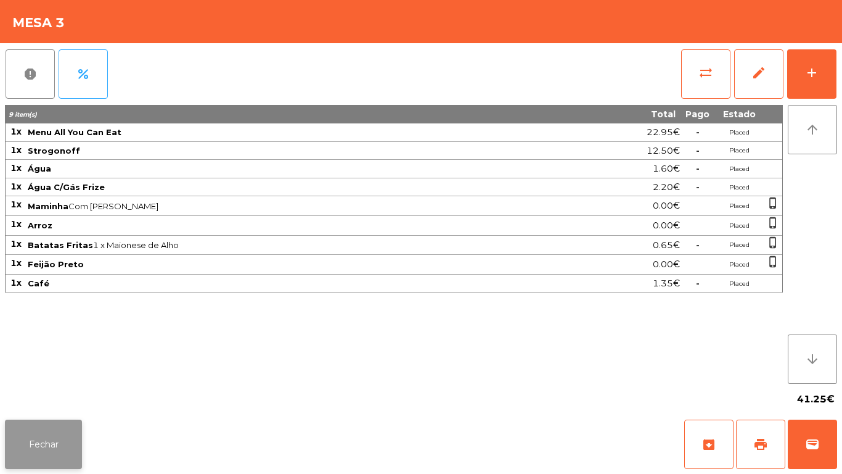
click at [61, 437] on button "Fechar" at bounding box center [43, 443] width 77 height 49
